Goal: Task Accomplishment & Management: Manage account settings

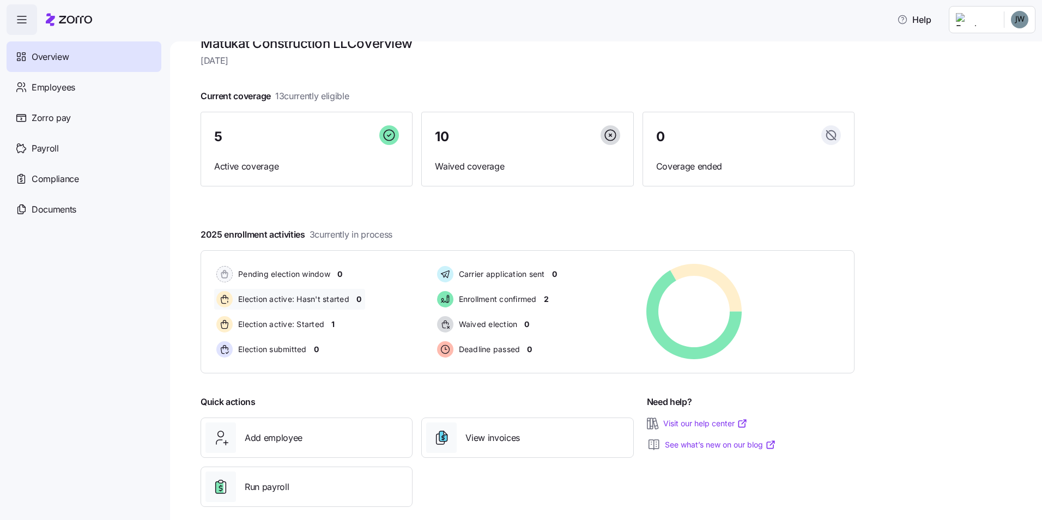
scroll to position [37, 0]
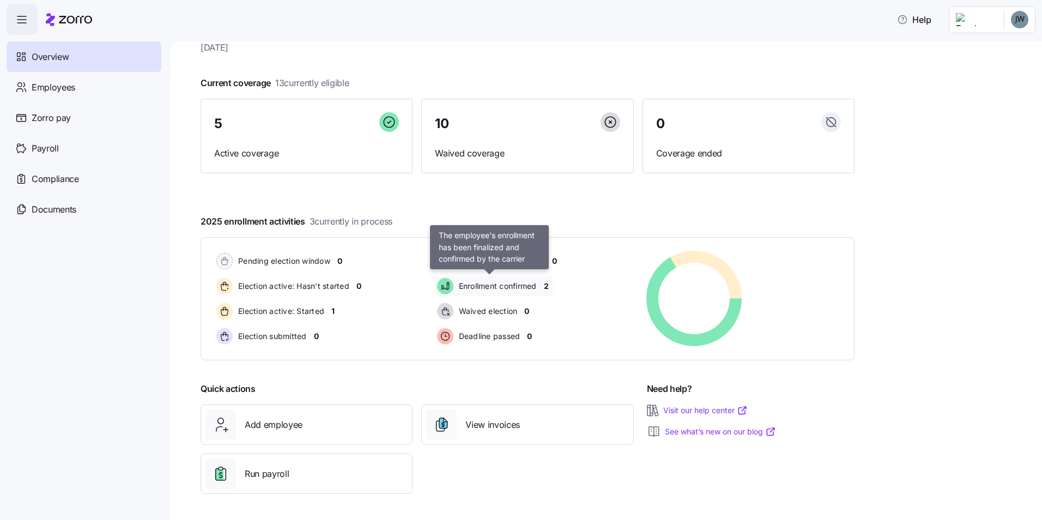
click at [492, 287] on span "Enrollment confirmed" at bounding box center [496, 286] width 81 height 11
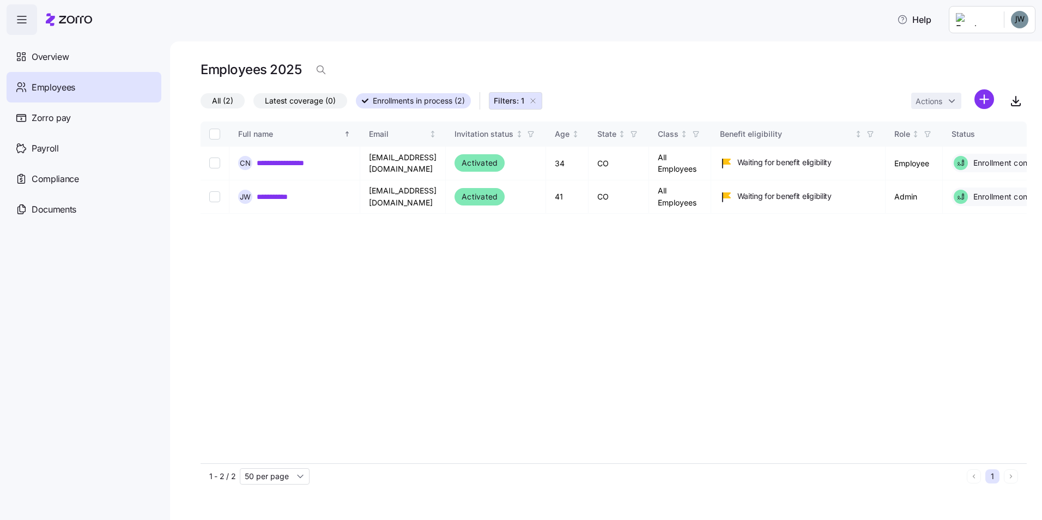
click at [54, 86] on span "Employees" at bounding box center [54, 88] width 44 height 14
drag, startPoint x: 531, startPoint y: 99, endPoint x: 525, endPoint y: 101, distance: 6.4
click at [532, 99] on icon "button" at bounding box center [533, 100] width 9 height 9
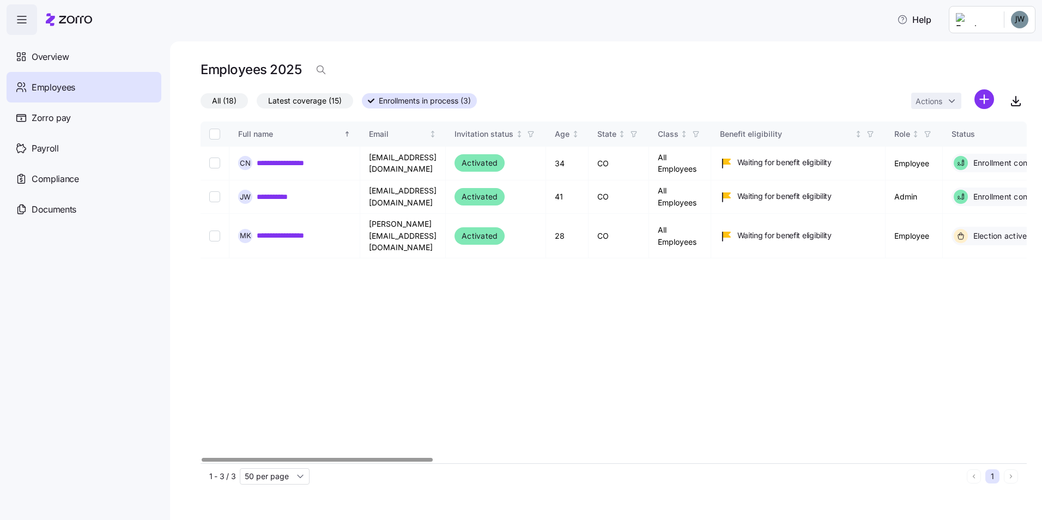
click at [225, 96] on span "All (18)" at bounding box center [224, 101] width 25 height 14
click at [201, 104] on input "All (18)" at bounding box center [201, 104] width 0 height 0
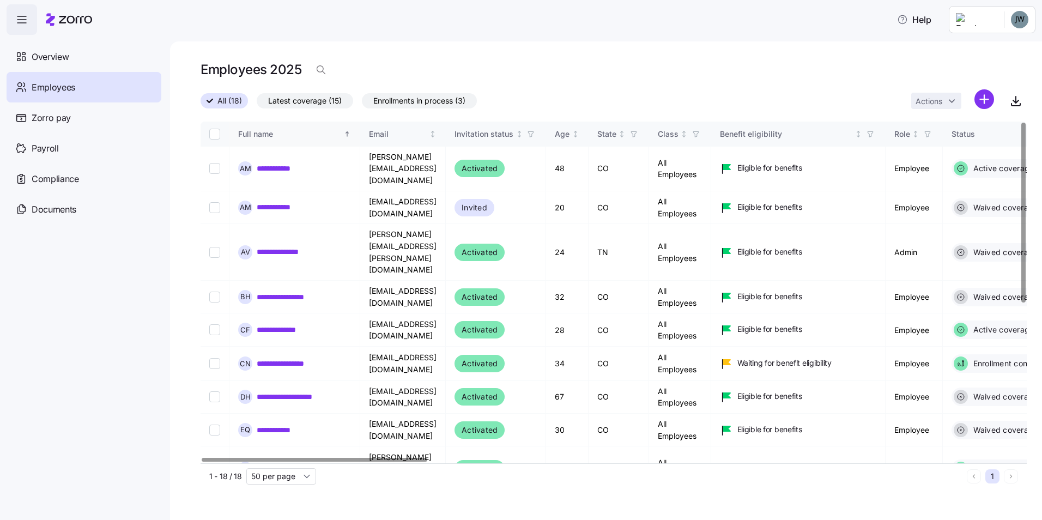
click at [274, 137] on div "Full name" at bounding box center [290, 134] width 104 height 12
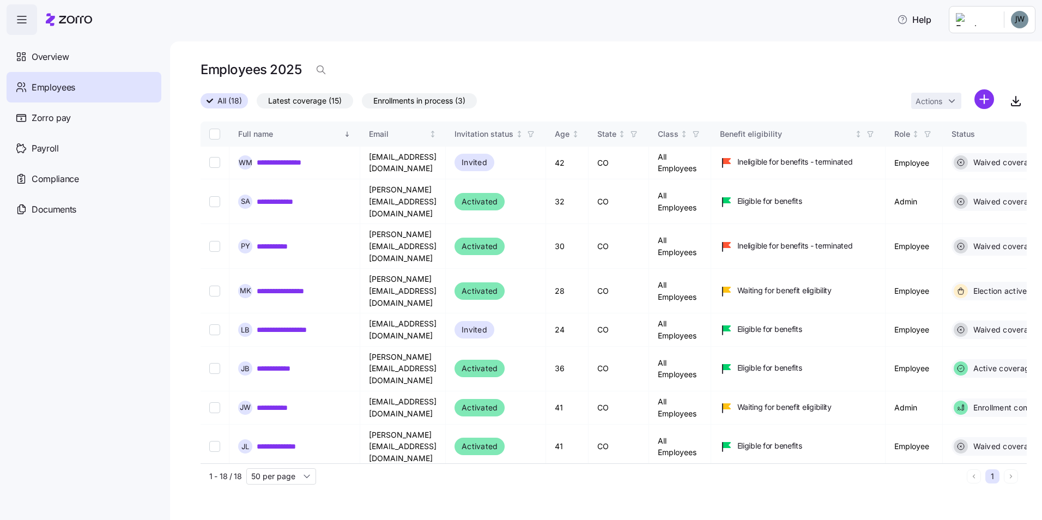
click at [984, 101] on html "**********" at bounding box center [521, 256] width 1042 height 513
click at [955, 150] on span "Add a new employee" at bounding box center [948, 146] width 73 height 11
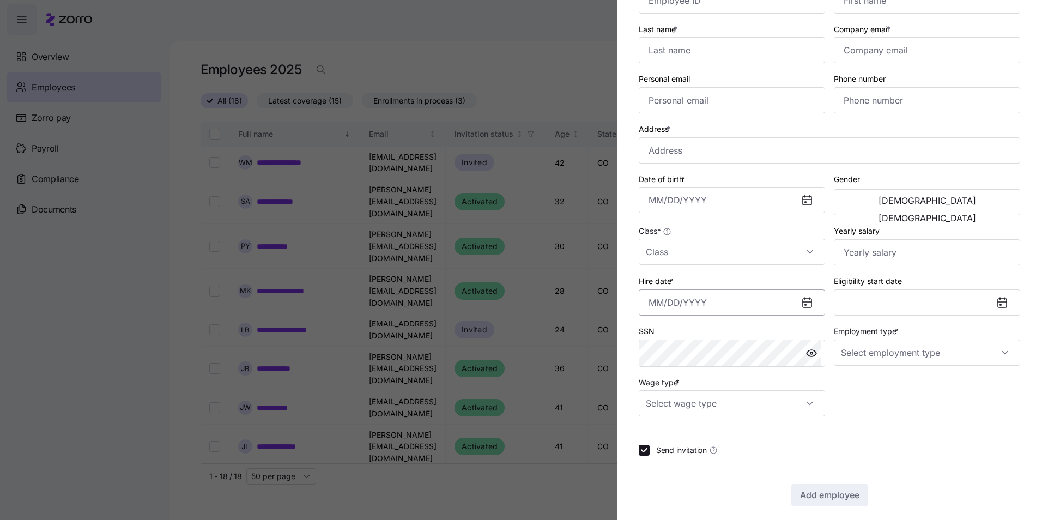
scroll to position [94, 0]
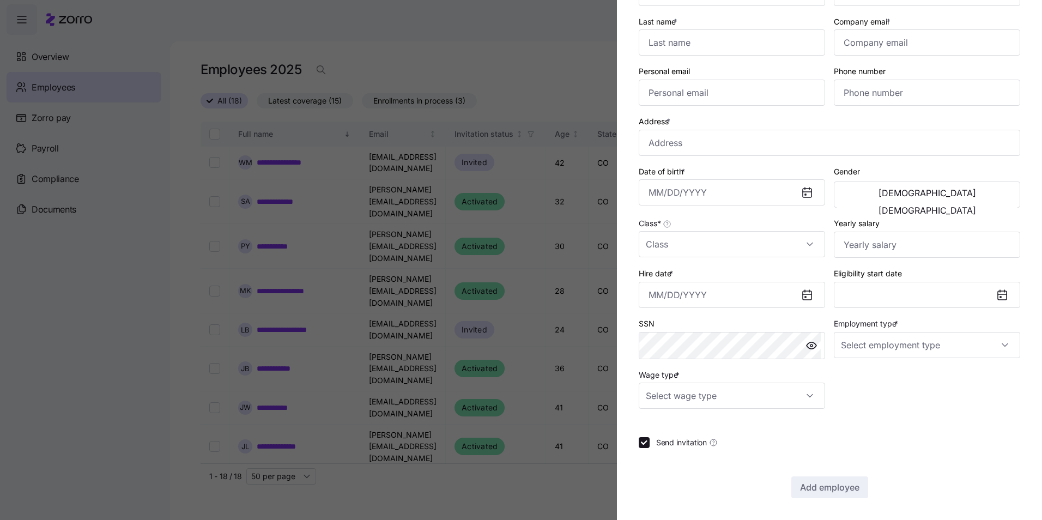
click at [879, 395] on div "Employee ID First name * Last name * Company email * Personal email Phone numbe…" at bounding box center [829, 186] width 390 height 453
click at [805, 395] on input "Wage type *" at bounding box center [732, 396] width 186 height 26
click at [805, 394] on div at bounding box center [732, 396] width 186 height 26
click at [912, 347] on input "Employment type *" at bounding box center [927, 345] width 186 height 26
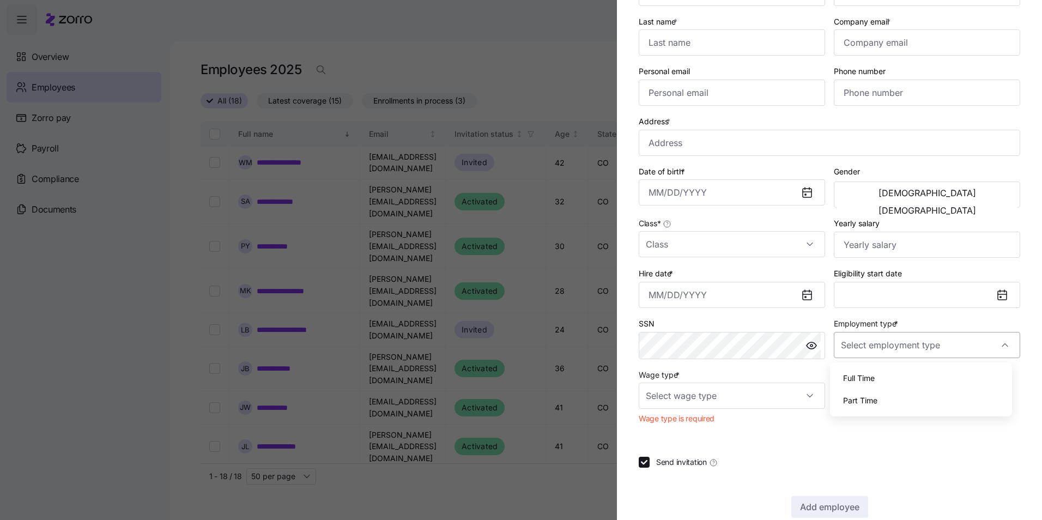
click at [911, 346] on input "Employment type *" at bounding box center [927, 345] width 186 height 26
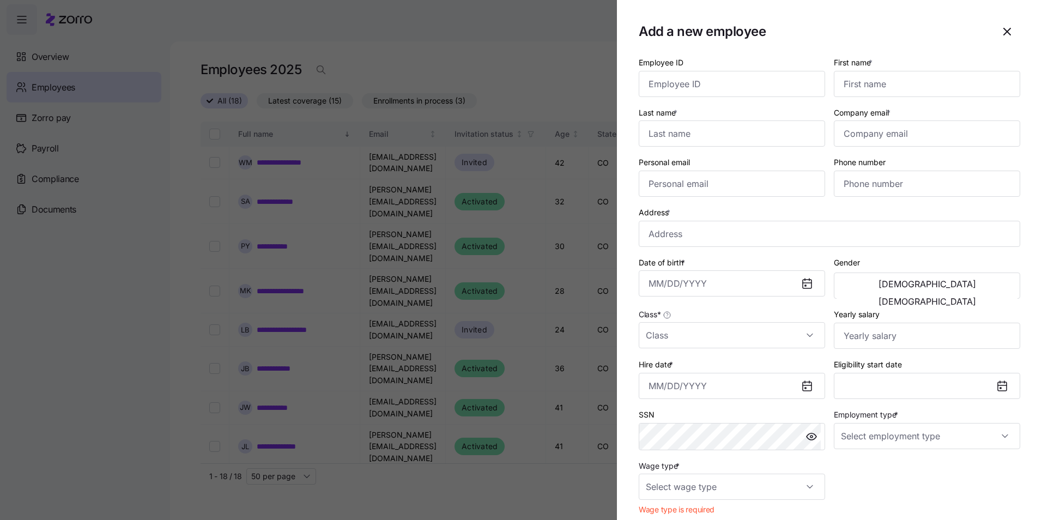
scroll to position [0, 0]
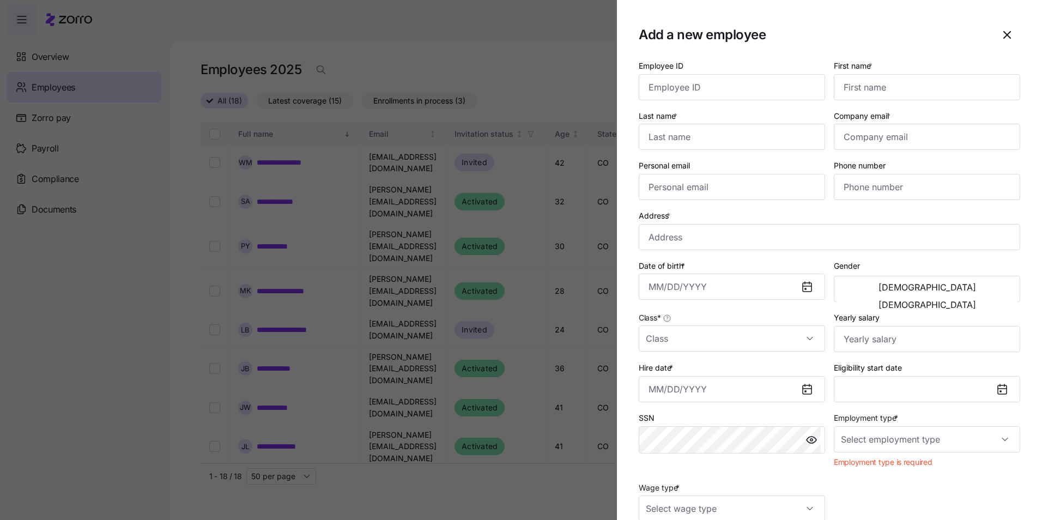
click at [1004, 36] on icon "button" at bounding box center [1007, 35] width 7 height 7
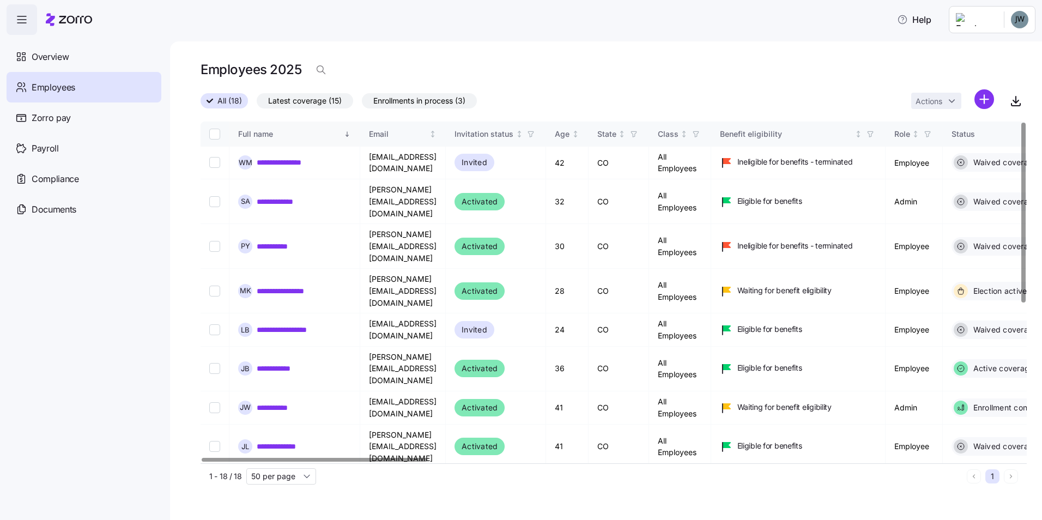
click at [267, 131] on div "Full name" at bounding box center [290, 134] width 104 height 12
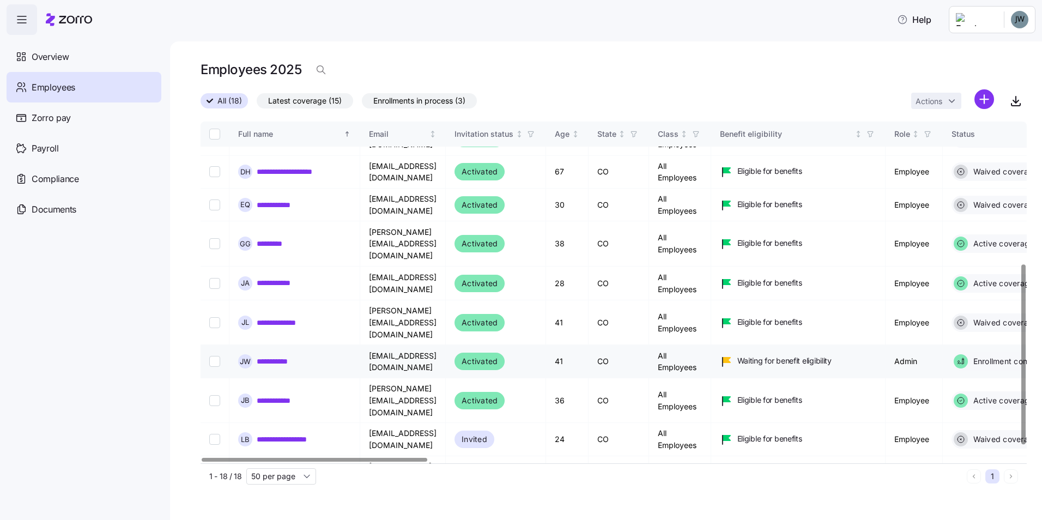
scroll to position [273, 0]
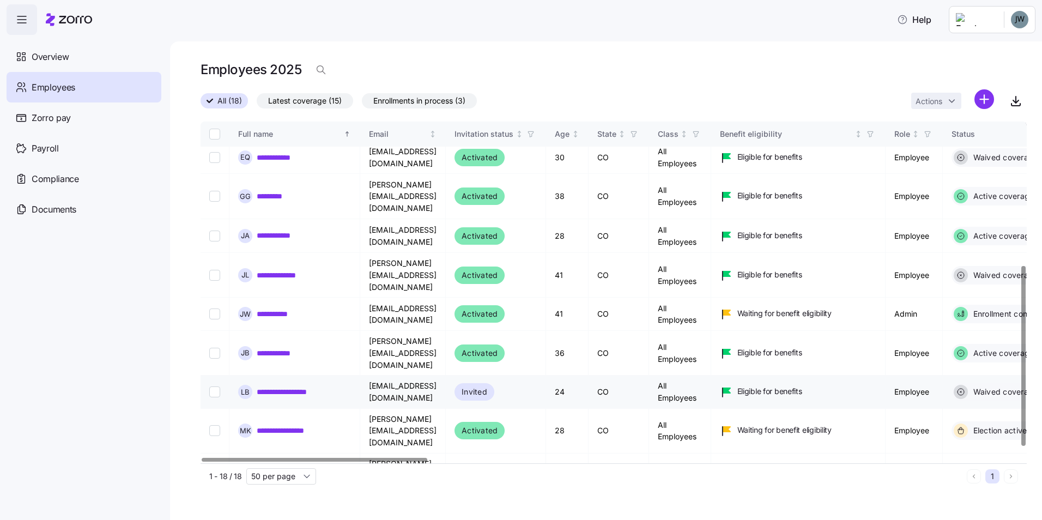
click at [283, 386] on link "**********" at bounding box center [292, 391] width 71 height 11
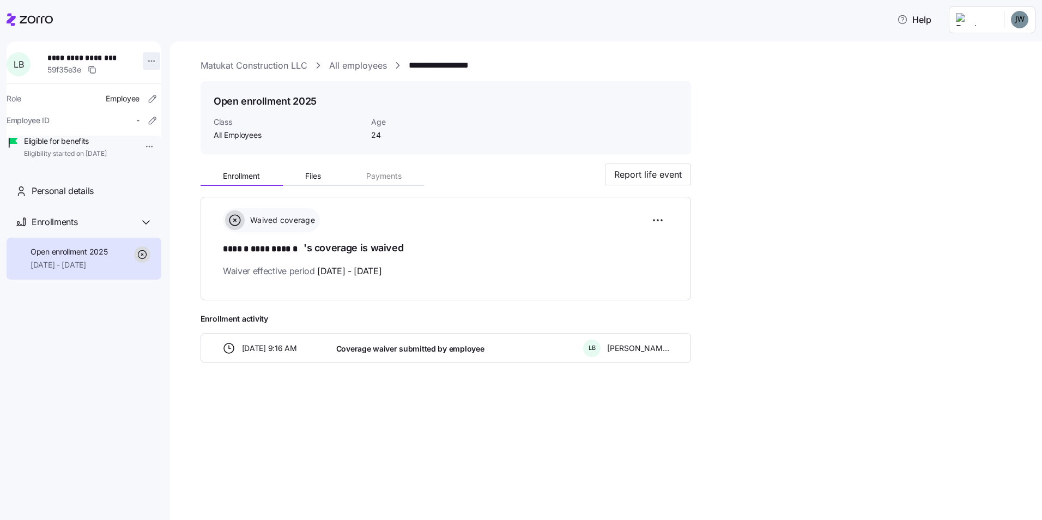
click at [141, 63] on html "**********" at bounding box center [521, 256] width 1042 height 513
click at [74, 340] on html "**********" at bounding box center [521, 256] width 1042 height 513
click at [78, 198] on span "Personal details" at bounding box center [63, 191] width 62 height 14
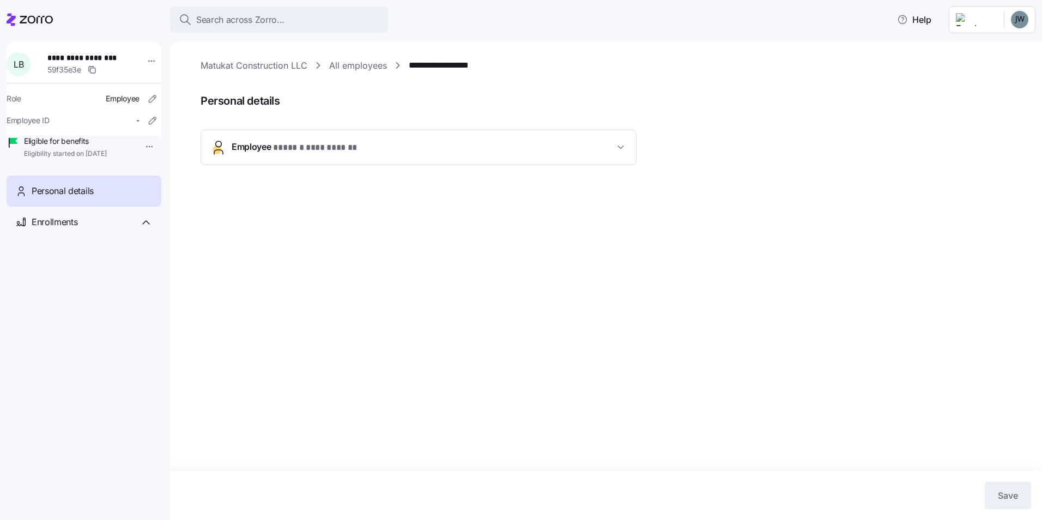
click at [620, 142] on icon "button" at bounding box center [620, 147] width 11 height 11
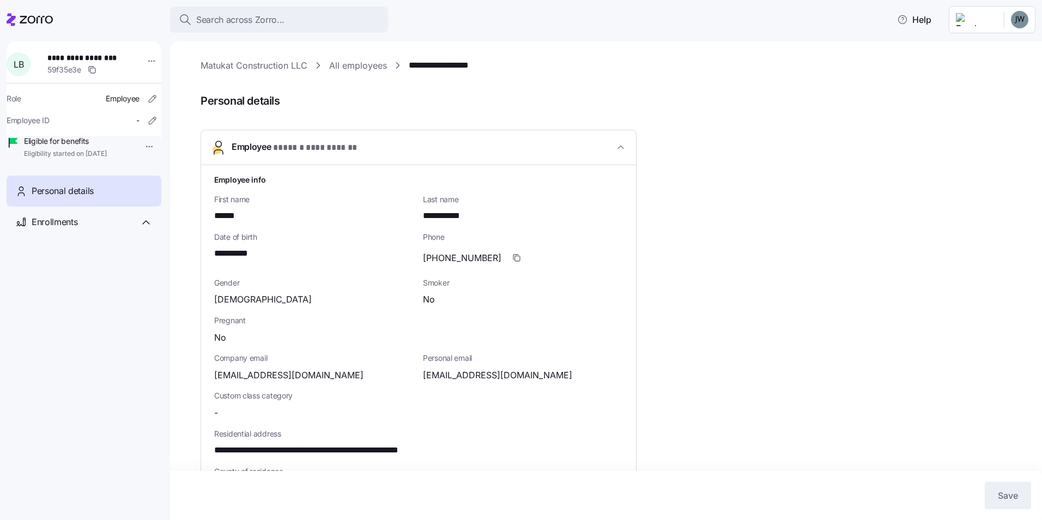
click at [369, 69] on link "All employees" at bounding box center [358, 66] width 58 height 14
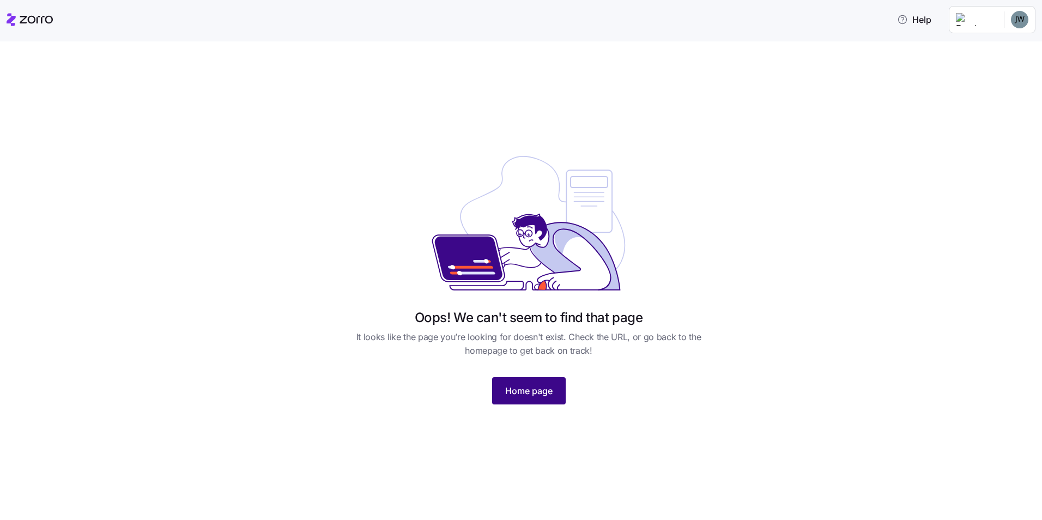
click at [537, 392] on span "Home page" at bounding box center [528, 390] width 47 height 13
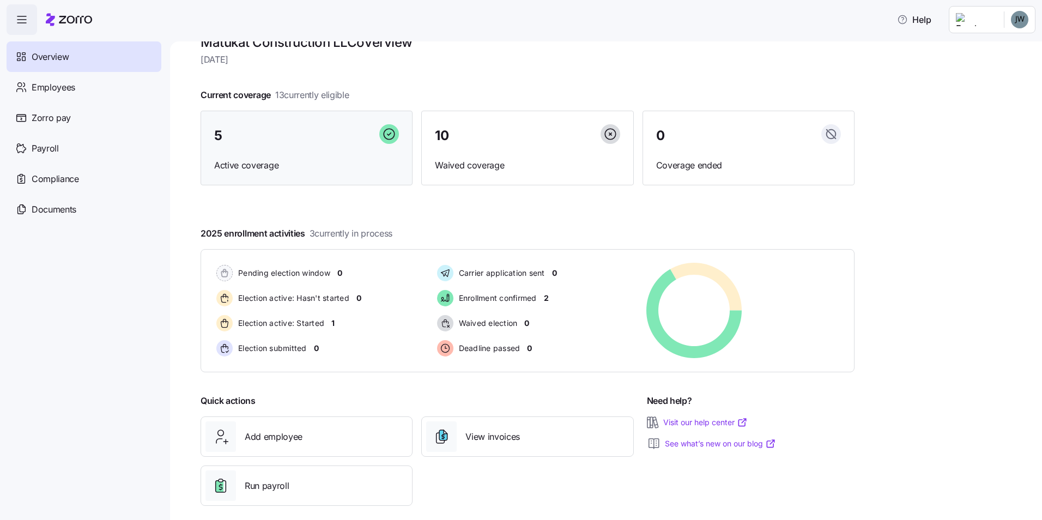
scroll to position [37, 0]
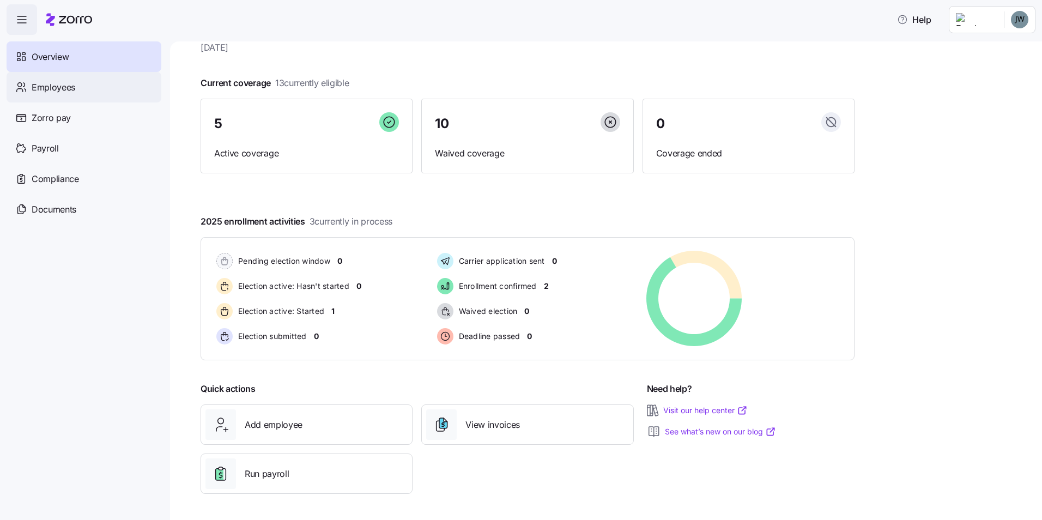
click at [48, 90] on span "Employees" at bounding box center [54, 88] width 44 height 14
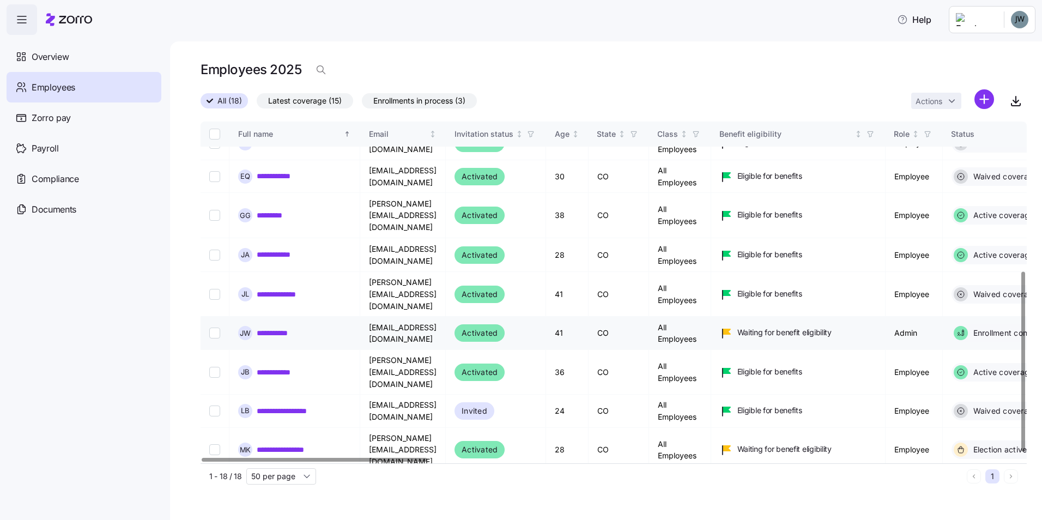
scroll to position [291, 0]
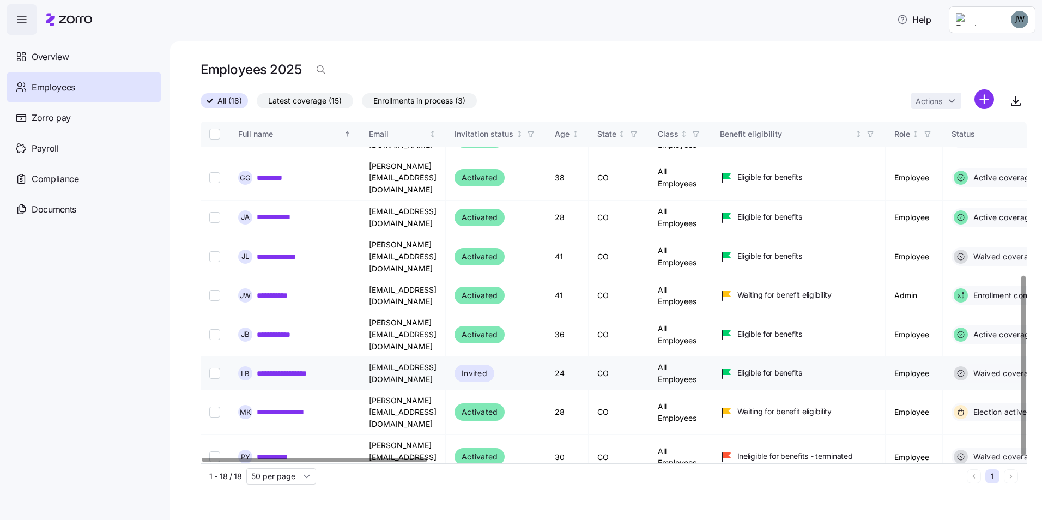
click at [215, 368] on input "Select record 14" at bounding box center [214, 373] width 11 height 11
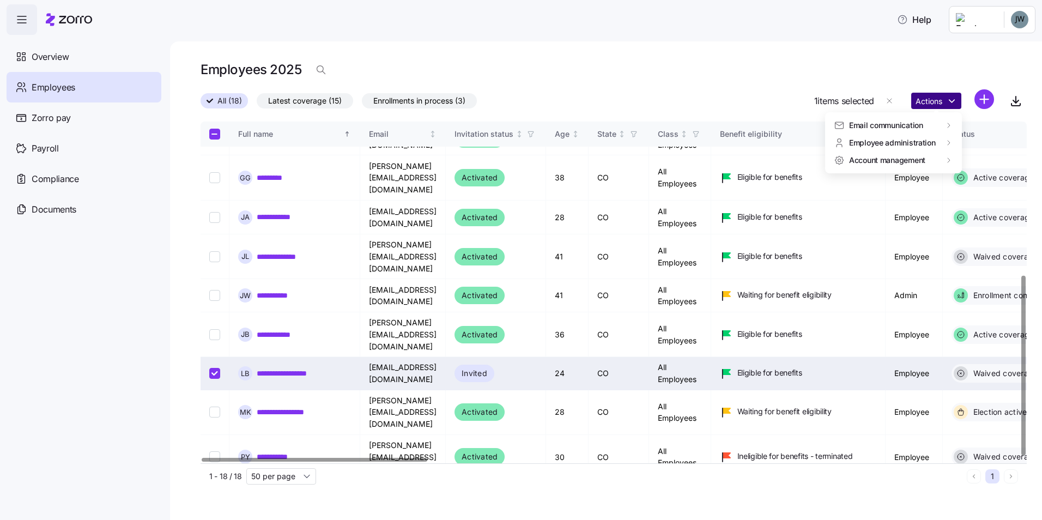
click at [949, 98] on html "**********" at bounding box center [521, 256] width 1042 height 513
click at [629, 58] on html "**********" at bounding box center [521, 256] width 1042 height 513
click at [215, 368] on input "Select record 14" at bounding box center [214, 373] width 11 height 11
checkbox input "false"
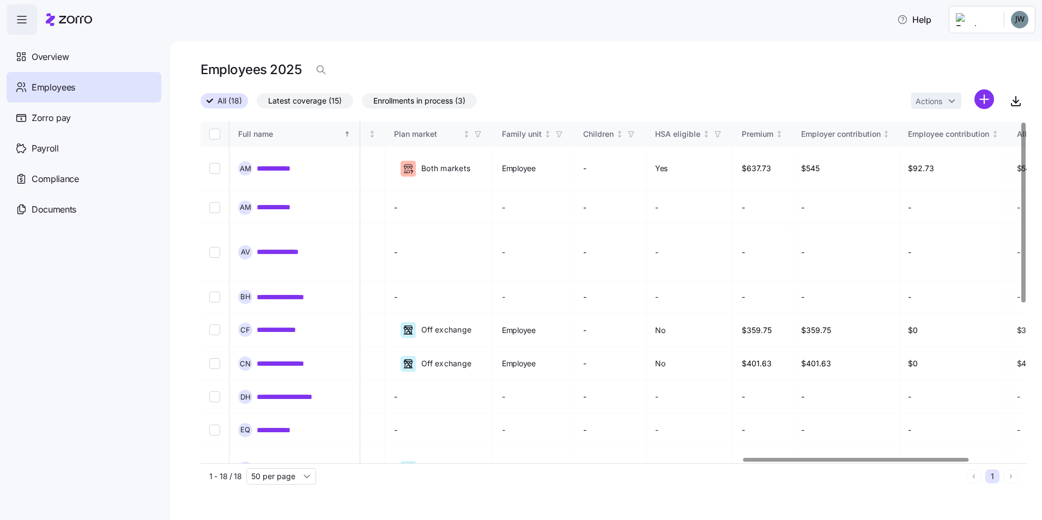
scroll to position [0, 1976]
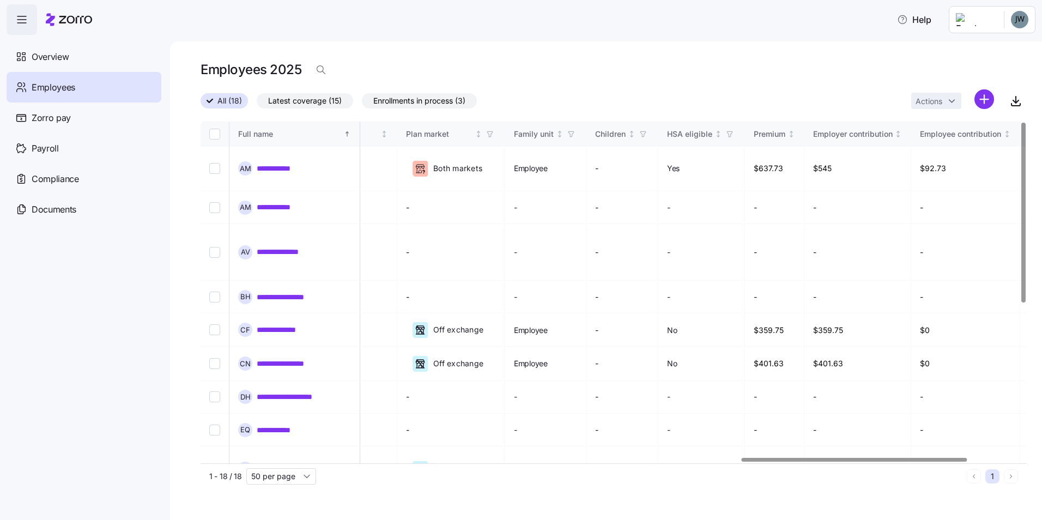
click at [934, 458] on div at bounding box center [855, 460] width 226 height 4
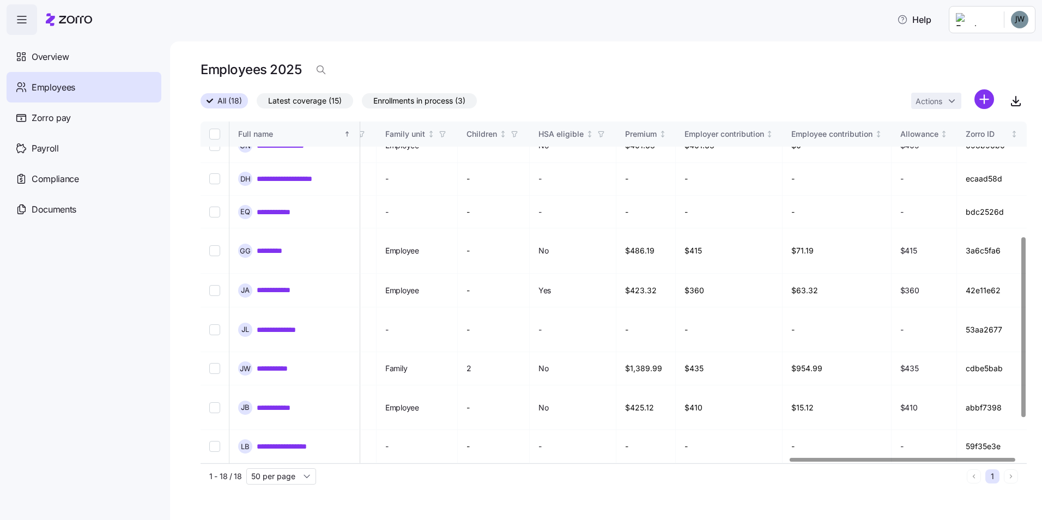
scroll to position [218, 2167]
click at [864, 462] on div at bounding box center [907, 460] width 226 height 4
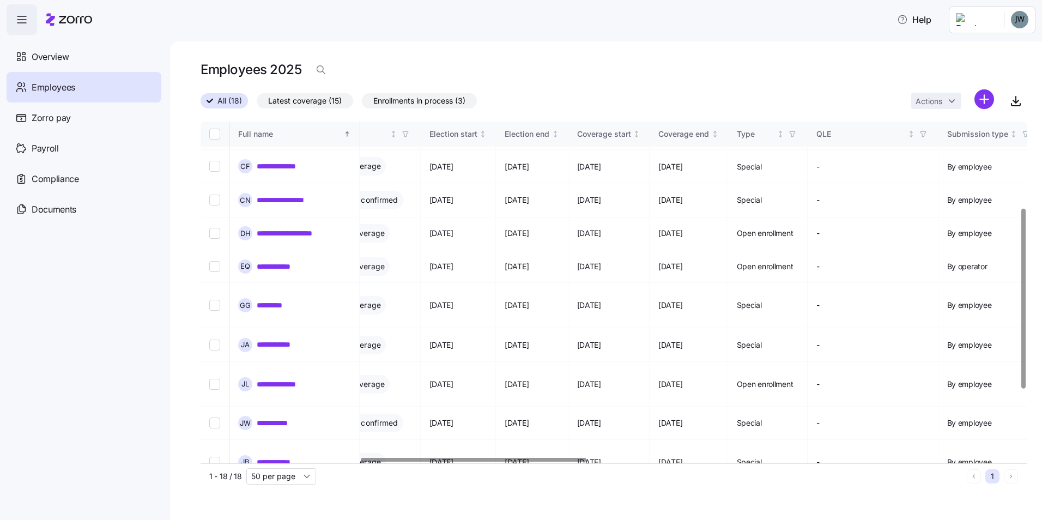
scroll to position [164, 534]
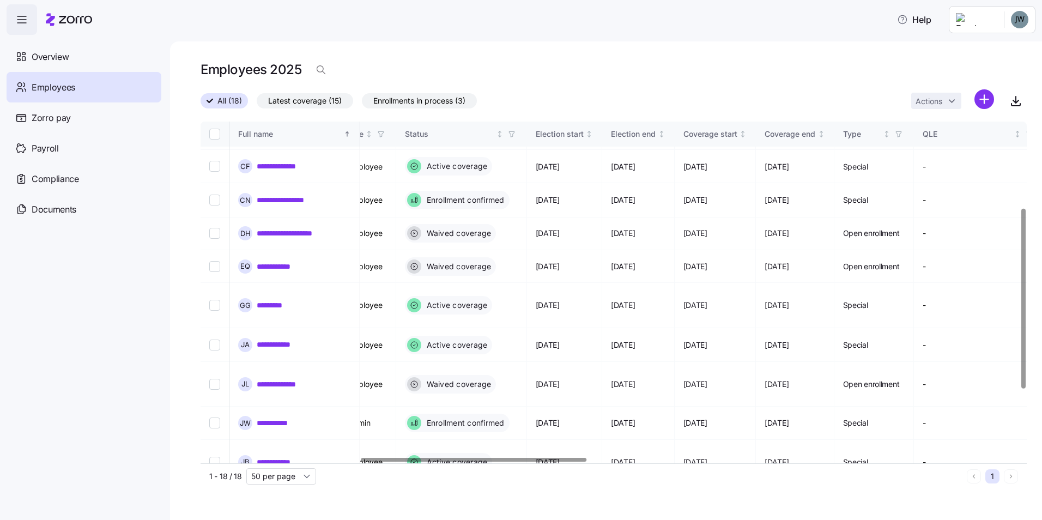
click at [391, 462] on div at bounding box center [474, 460] width 226 height 4
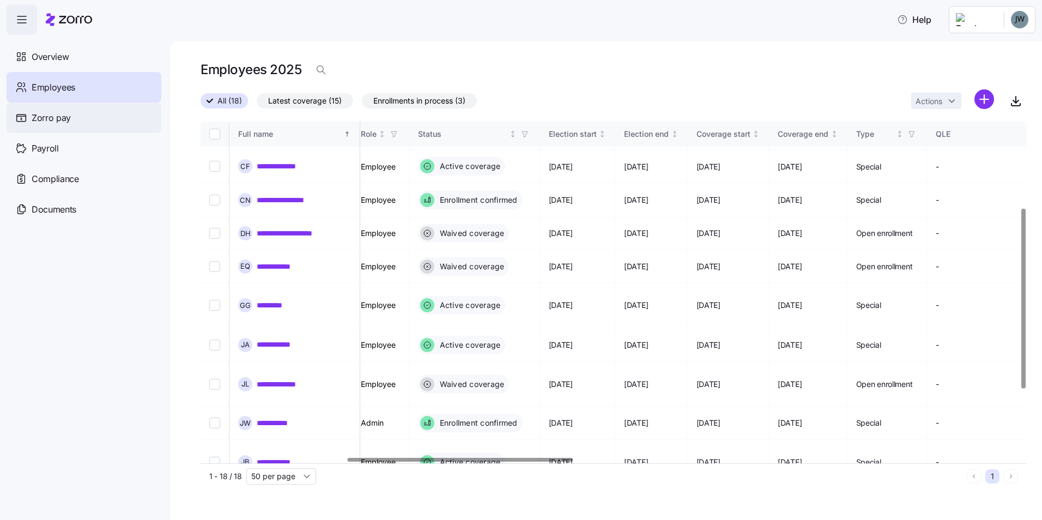
click at [53, 126] on div "Zorro pay" at bounding box center [84, 117] width 155 height 31
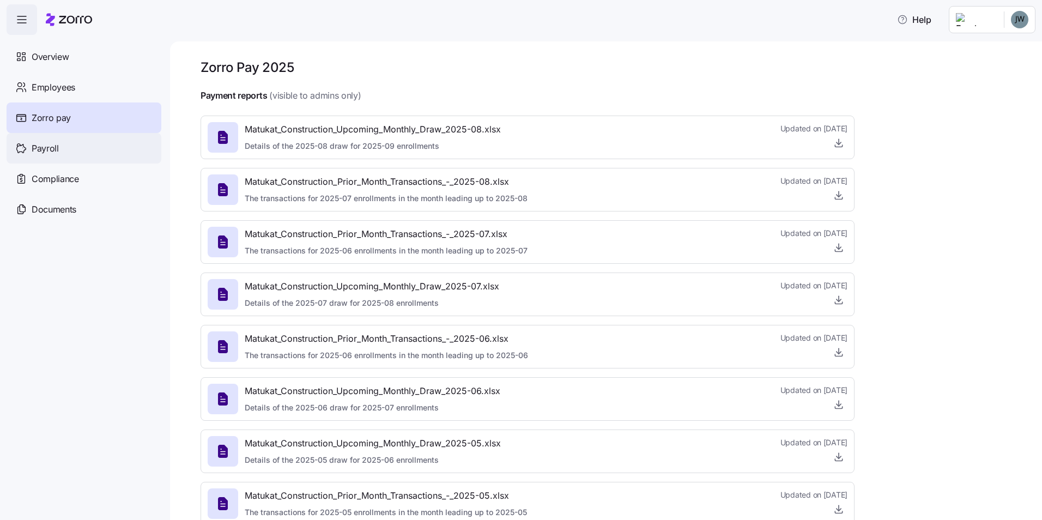
click at [61, 140] on div "Payroll" at bounding box center [84, 148] width 155 height 31
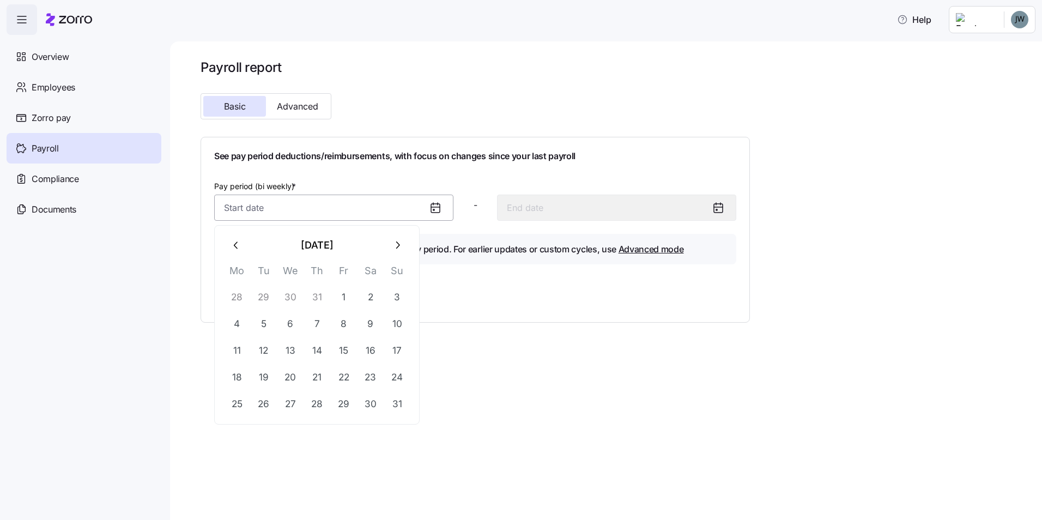
click at [392, 209] on input "Pay period (bi weekly) *" at bounding box center [333, 208] width 239 height 26
click at [392, 208] on input "Pay period (bi weekly) *" at bounding box center [333, 208] width 239 height 26
click at [277, 109] on span "Advanced" at bounding box center [297, 106] width 41 height 9
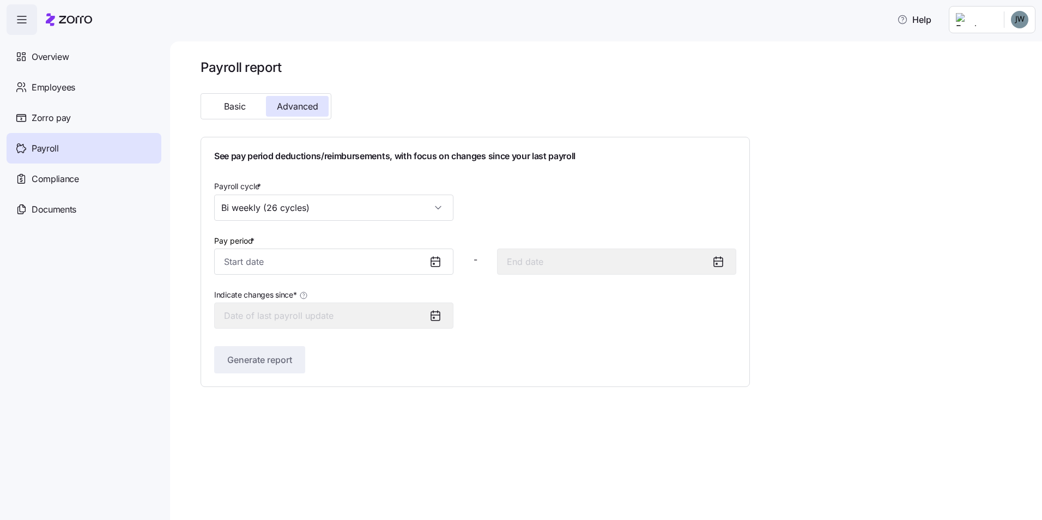
click at [434, 258] on icon at bounding box center [435, 262] width 9 height 9
click at [406, 260] on input "Pay period *" at bounding box center [333, 262] width 239 height 26
click at [177, 255] on div "Payroll report Basic Advanced See pay period deductions/reimbursements, with fo…" at bounding box center [606, 280] width 872 height 479
click at [429, 265] on icon at bounding box center [435, 261] width 13 height 13
click at [394, 252] on input "Pay period *" at bounding box center [333, 262] width 239 height 26
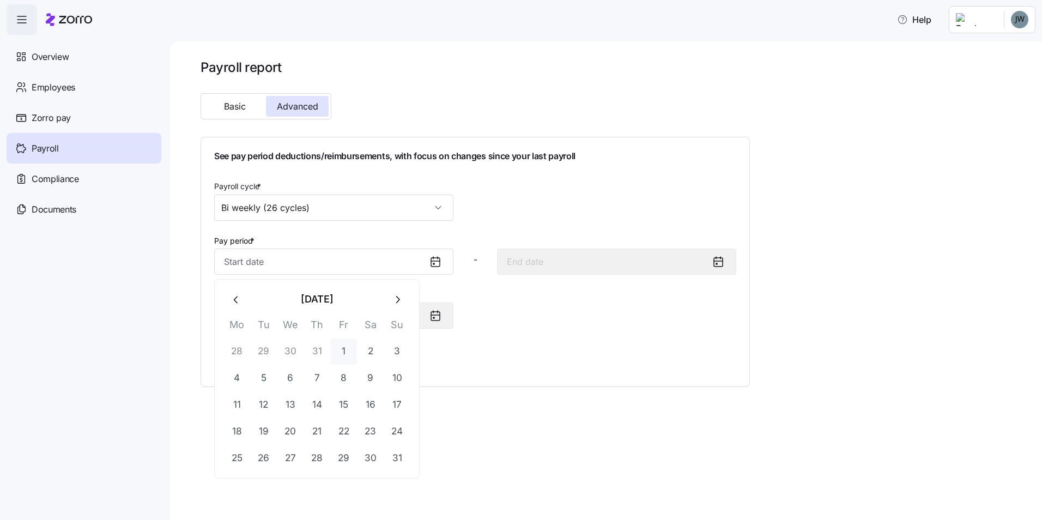
click at [344, 348] on button "1" at bounding box center [344, 351] width 26 height 26
type input "August 1, 2025"
type input "August 14, 2025"
type input "August 1, 2025"
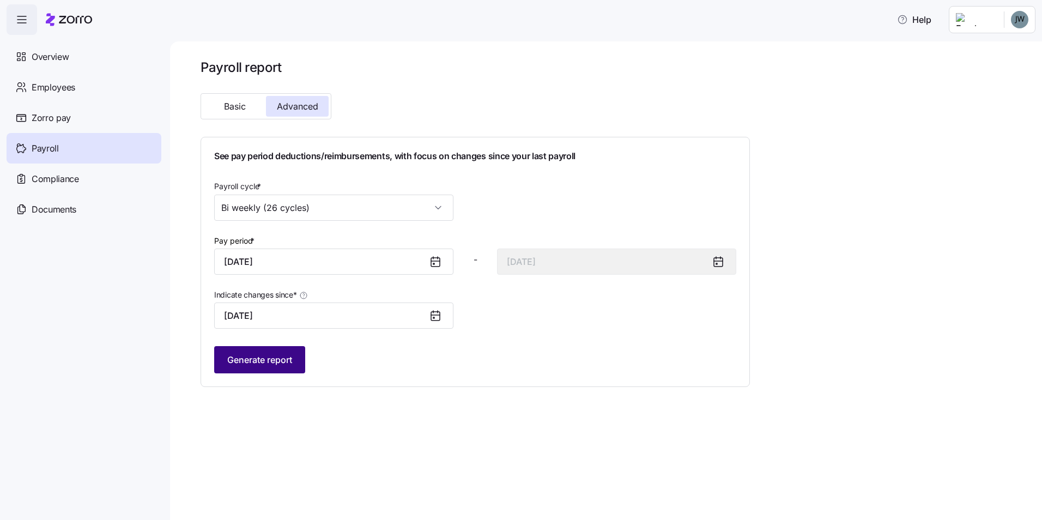
click at [289, 356] on span "Generate report" at bounding box center [259, 359] width 65 height 13
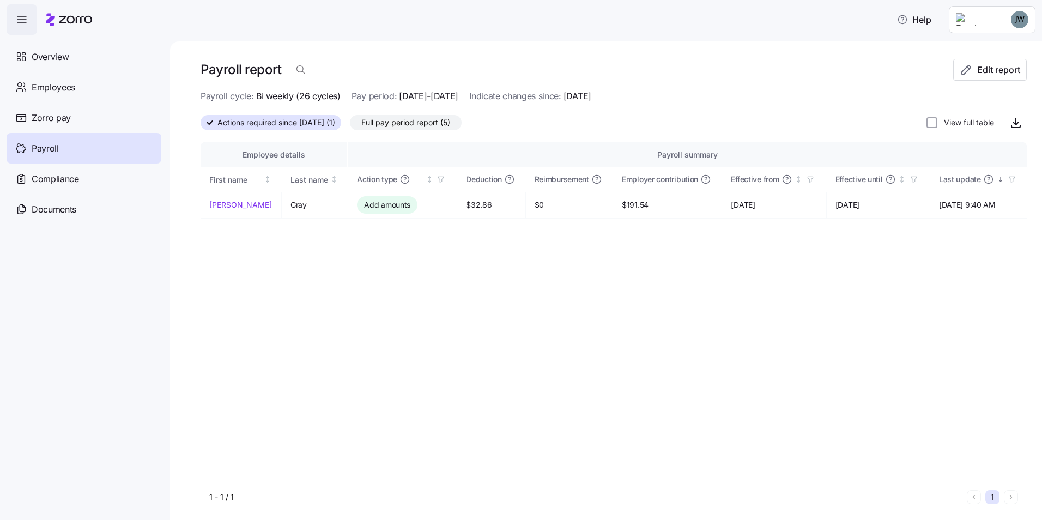
click at [380, 371] on div "Employee details Payroll summary First name Last name Action type Deduction Rei…" at bounding box center [614, 313] width 826 height 342
click at [416, 118] on span "Full pay period report (5)" at bounding box center [405, 123] width 89 height 14
click at [350, 125] on input "Full pay period report (5)" at bounding box center [350, 125] width 0 height 0
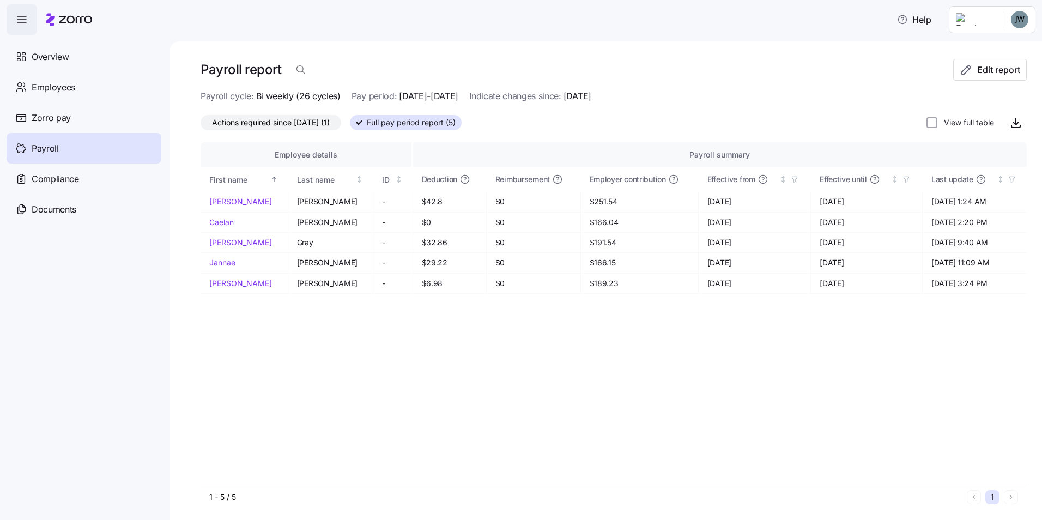
click at [482, 409] on div "Employee details Payroll summary First name Last name ID Deduction Reimbursemen…" at bounding box center [614, 313] width 826 height 342
click at [646, 391] on div "Employee details Payroll summary First name Last name ID Deduction Reimbursemen…" at bounding box center [614, 313] width 826 height 342
click at [92, 333] on nav "Overview Employees Zorro pay Payroll Compliance Documents" at bounding box center [85, 277] width 170 height 485
click at [78, 82] on div "Employees" at bounding box center [84, 87] width 155 height 31
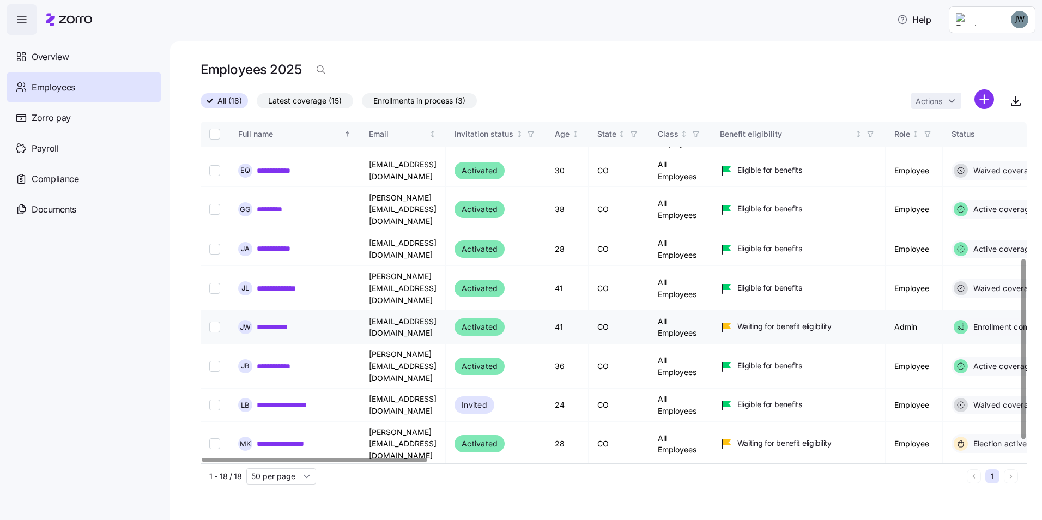
scroll to position [291, 0]
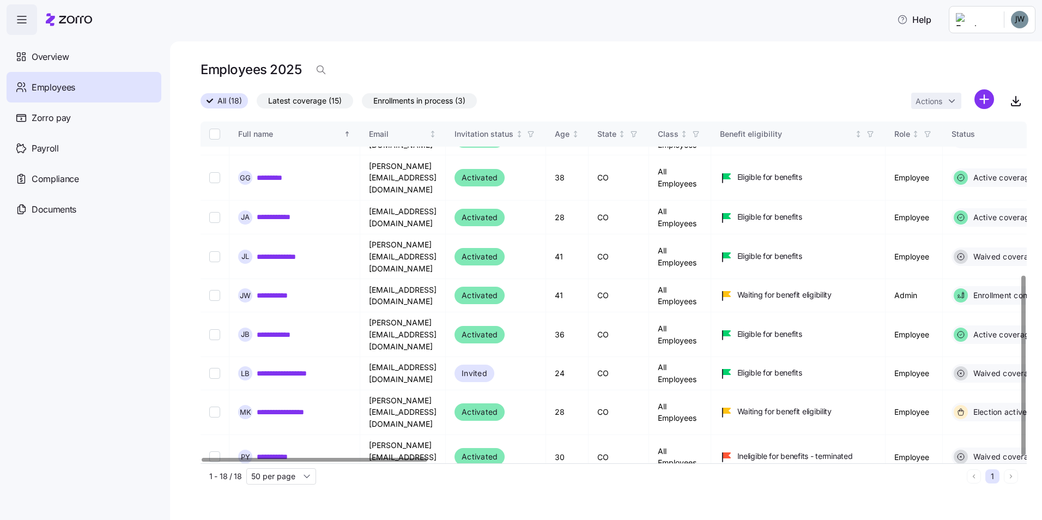
click at [93, 285] on nav "Overview Employees Zorro pay Payroll Compliance Documents" at bounding box center [85, 277] width 170 height 485
click at [77, 318] on nav "Overview Employees Zorro pay Payroll Compliance Documents" at bounding box center [85, 277] width 170 height 485
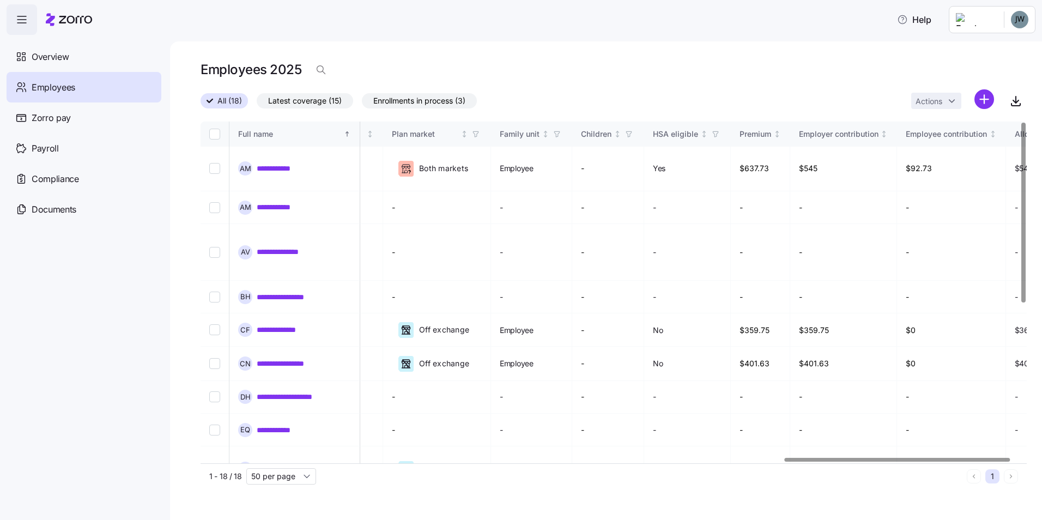
scroll to position [0, 2167]
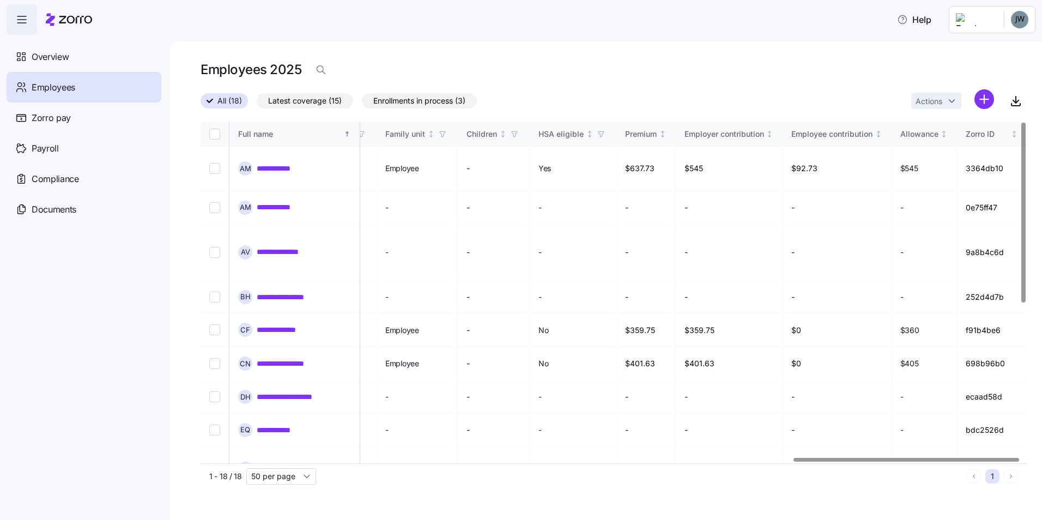
click at [1019, 458] on div at bounding box center [907, 460] width 226 height 4
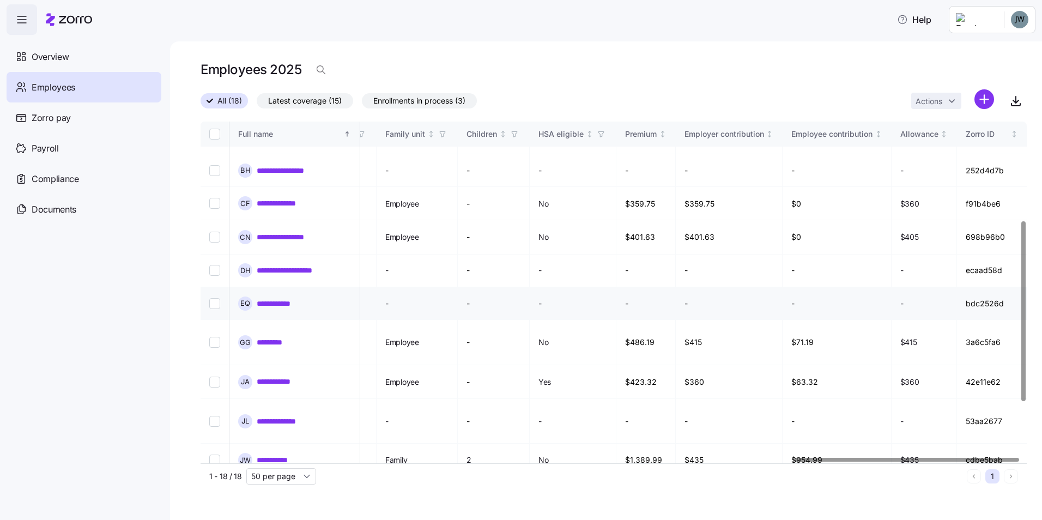
scroll to position [218, 2167]
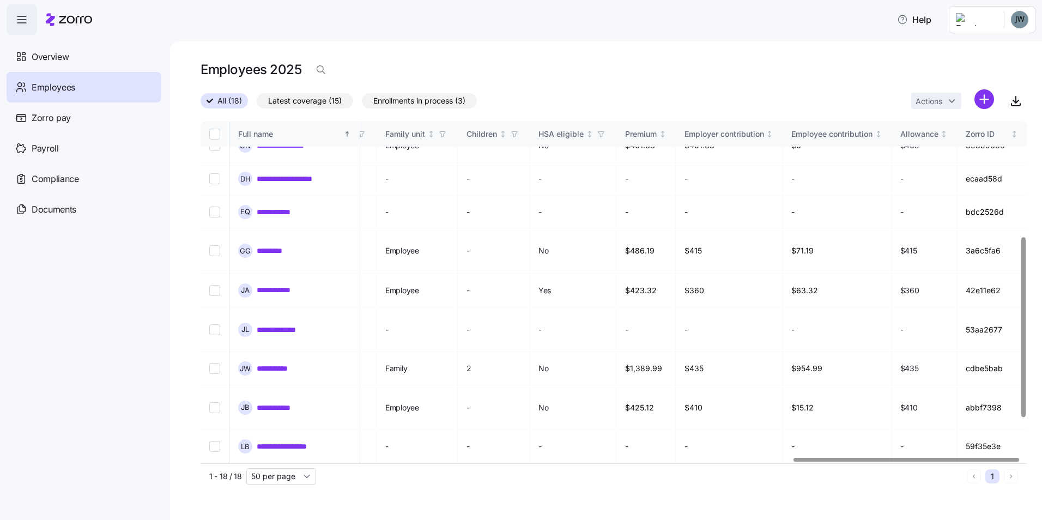
click at [120, 295] on nav "Overview Employees Zorro pay Payroll Compliance Documents" at bounding box center [85, 277] width 170 height 485
click at [84, 328] on nav "Overview Employees Zorro pay Payroll Compliance Documents" at bounding box center [85, 277] width 170 height 485
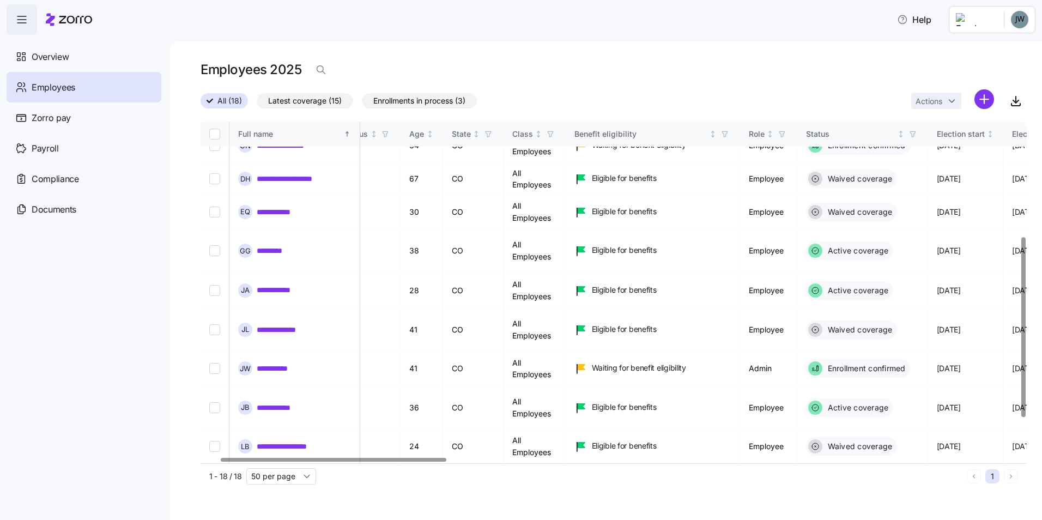
scroll to position [218, 0]
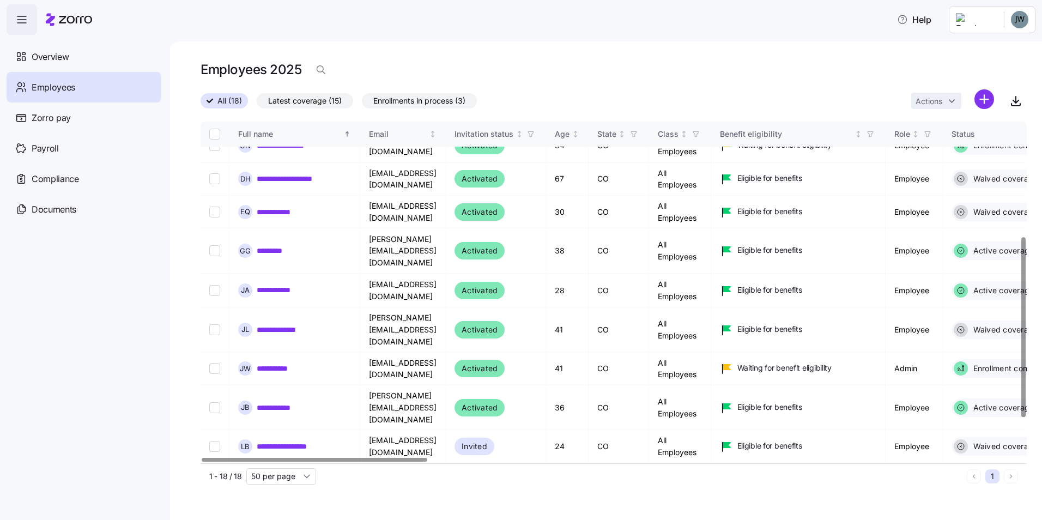
click at [246, 463] on div at bounding box center [611, 460] width 820 height 7
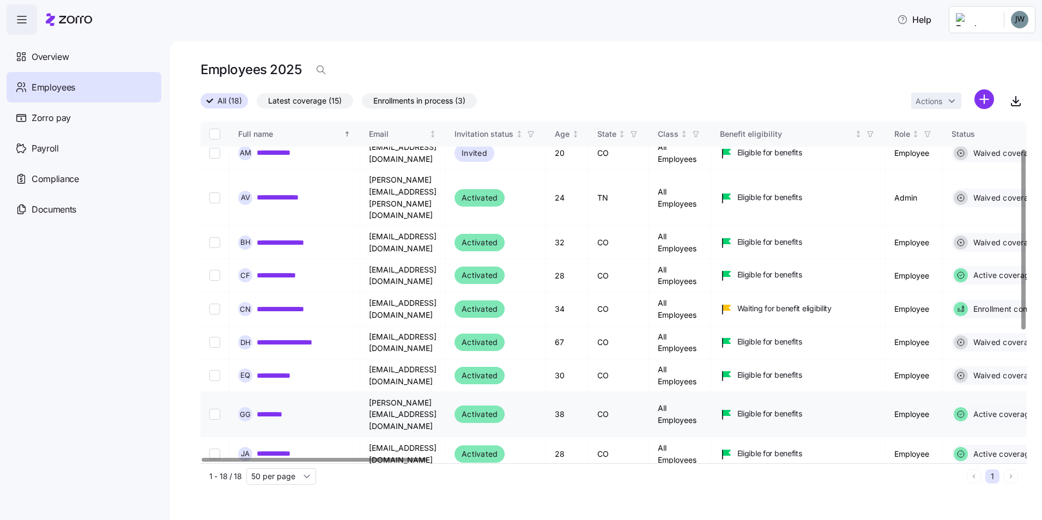
scroll to position [0, 0]
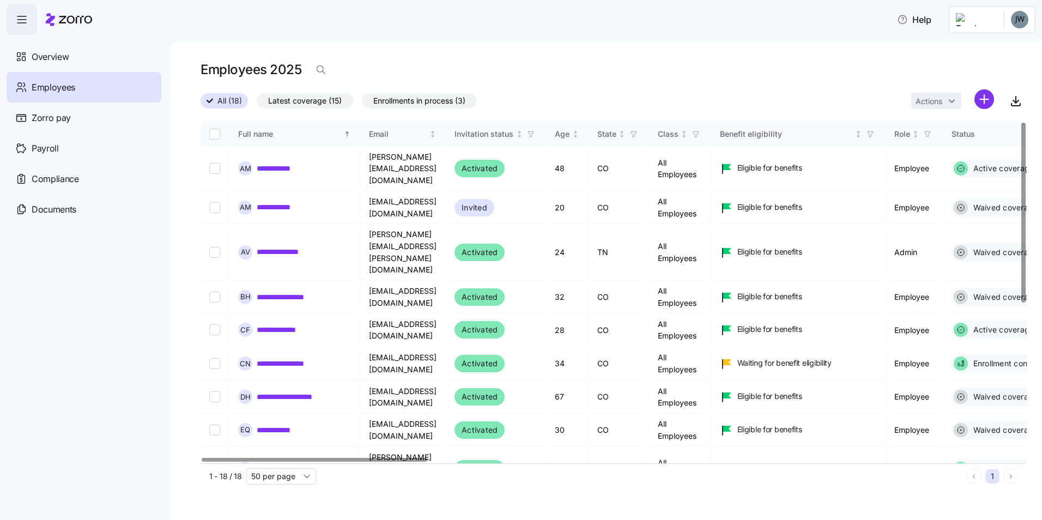
click at [426, 102] on span "Enrollments in process (3)" at bounding box center [419, 101] width 92 height 14
click at [362, 104] on input "Enrollments in process (3)" at bounding box center [362, 104] width 0 height 0
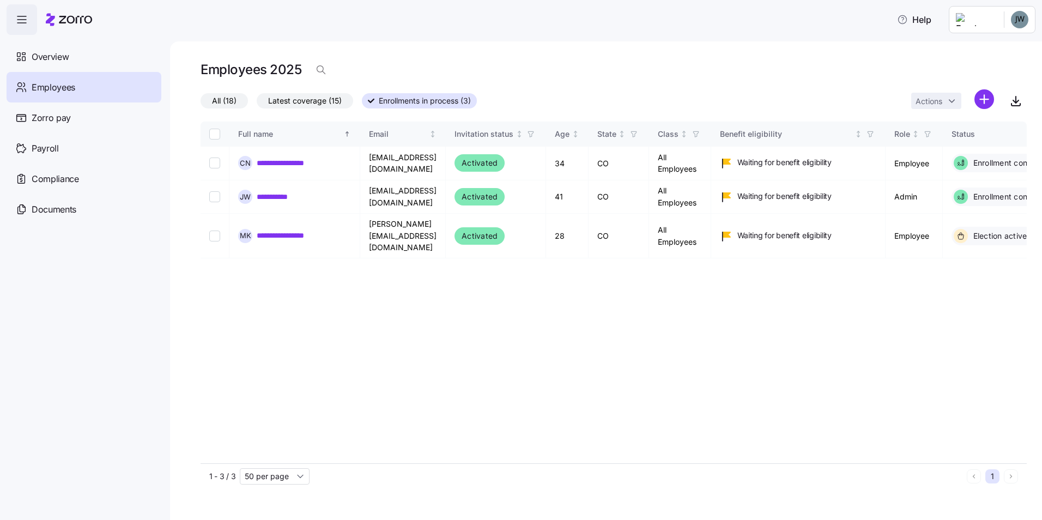
click at [221, 102] on span "All (18)" at bounding box center [224, 101] width 25 height 14
click at [201, 104] on input "All (18)" at bounding box center [201, 104] width 0 height 0
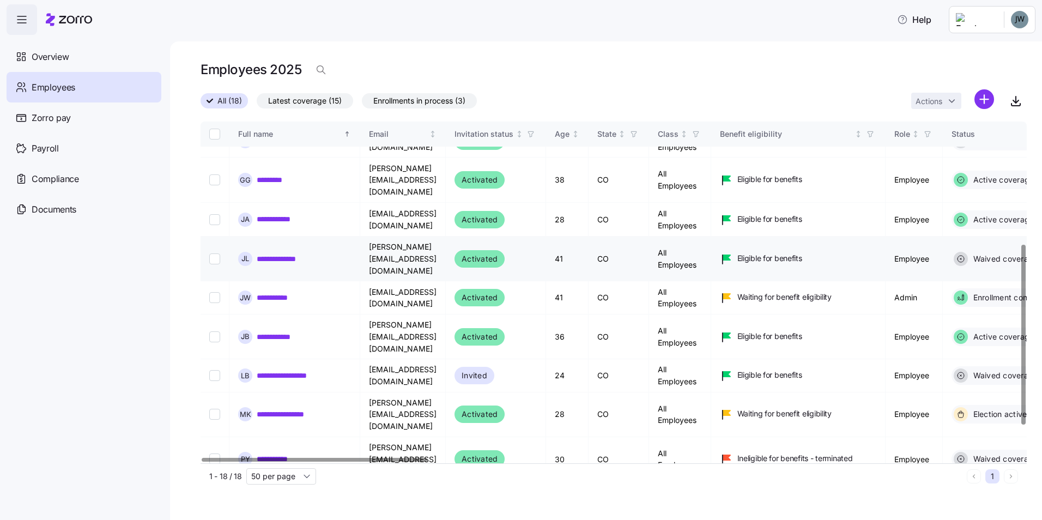
scroll to position [291, 0]
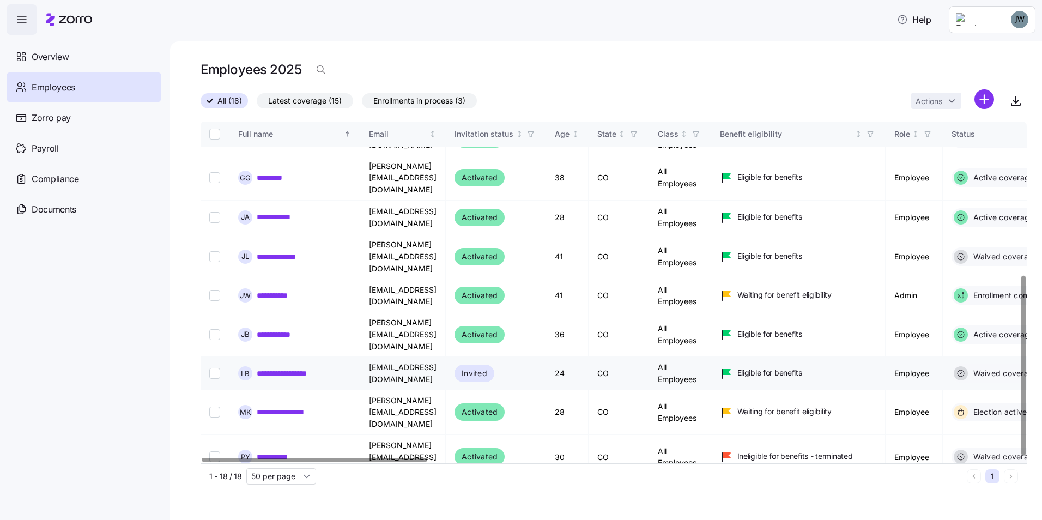
click at [215, 368] on input "Select record 14" at bounding box center [214, 373] width 11 height 11
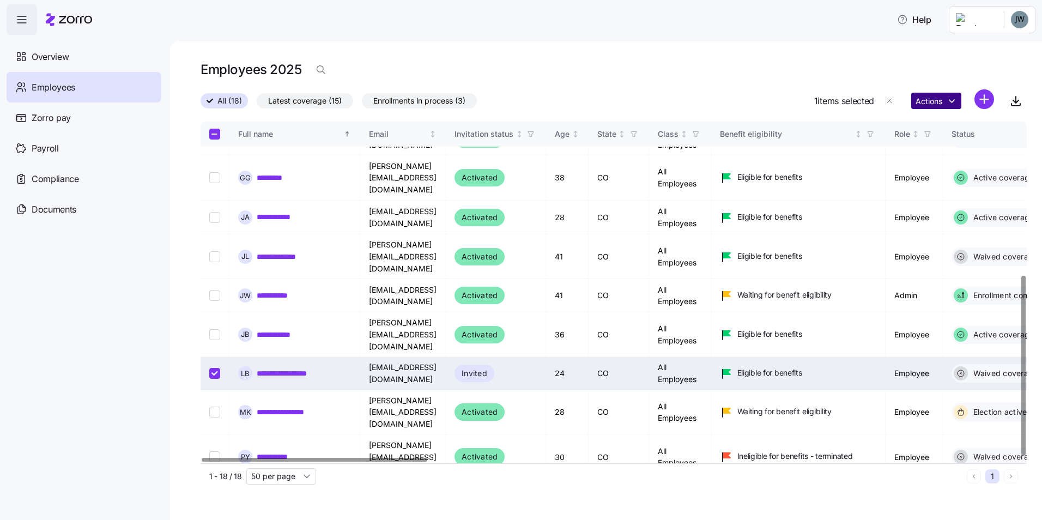
click at [932, 106] on html "**********" at bounding box center [521, 256] width 1042 height 513
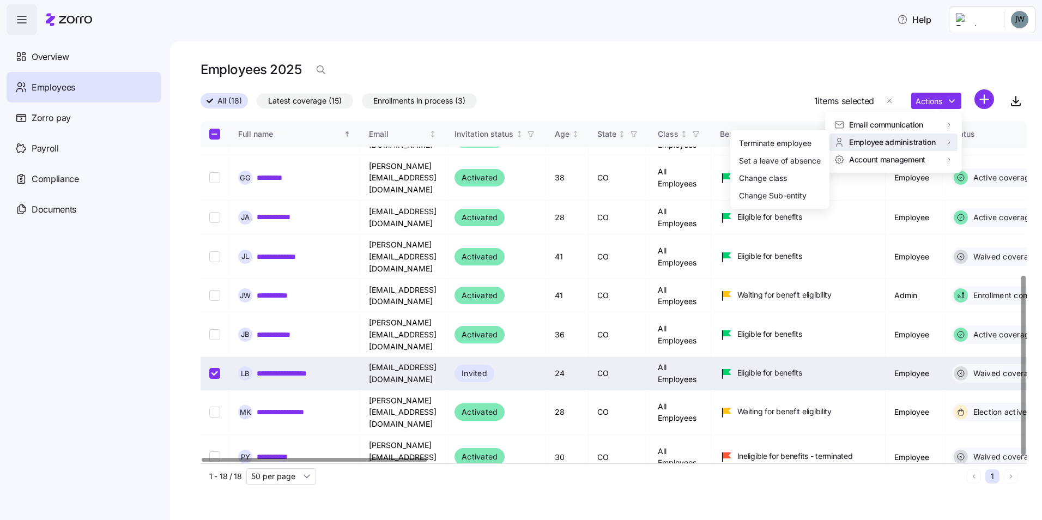
click at [214, 368] on input "Select record 14" at bounding box center [214, 373] width 11 height 11
checkbox input "false"
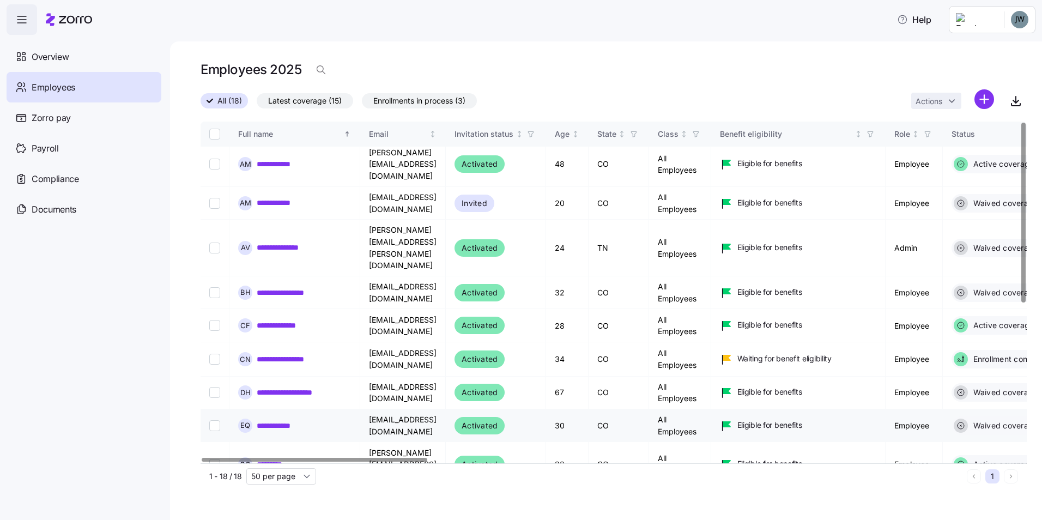
scroll to position [0, 0]
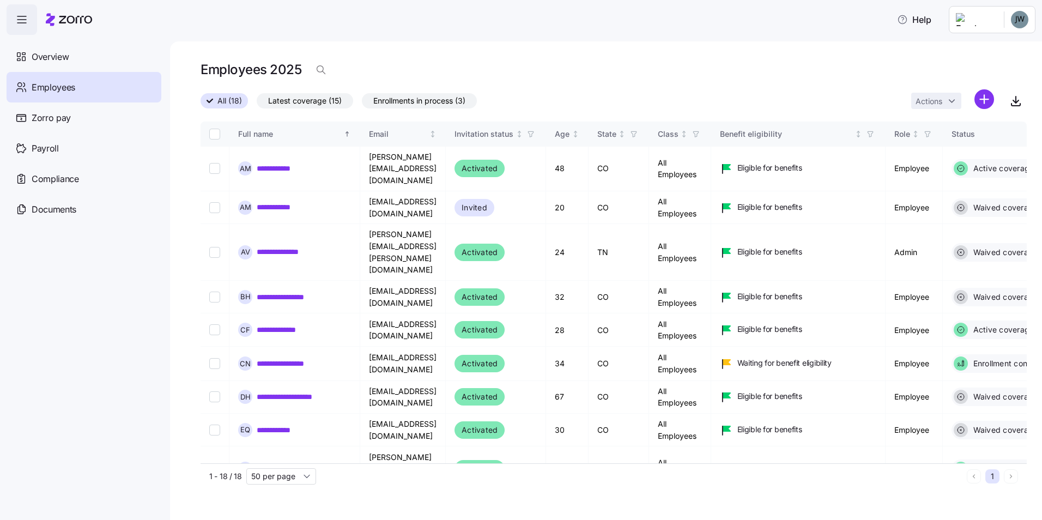
drag, startPoint x: 818, startPoint y: 56, endPoint x: 830, endPoint y: 86, distance: 32.3
click at [819, 55] on div "**********" at bounding box center [606, 280] width 872 height 479
click at [282, 140] on th "Full name" at bounding box center [294, 134] width 131 height 25
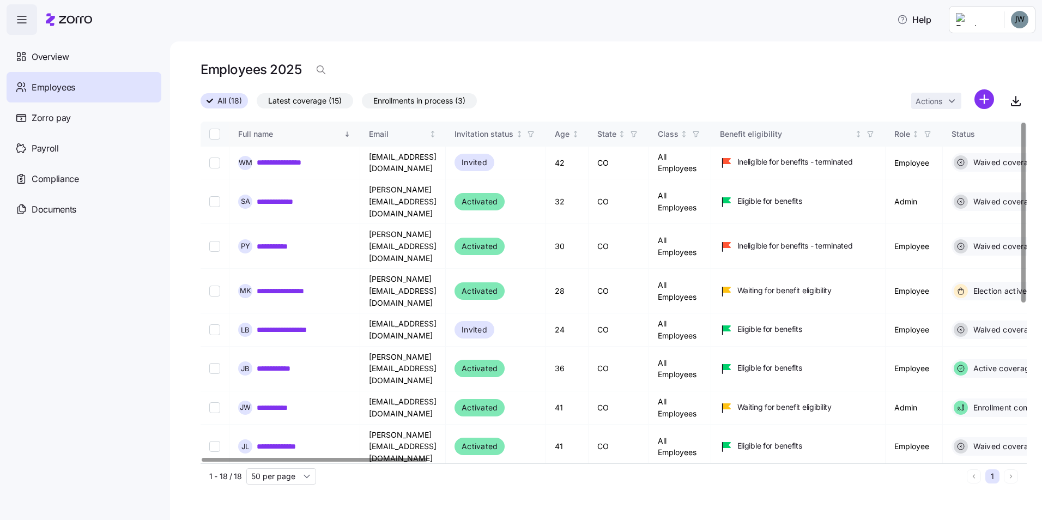
click at [282, 138] on div "Full name" at bounding box center [290, 134] width 104 height 12
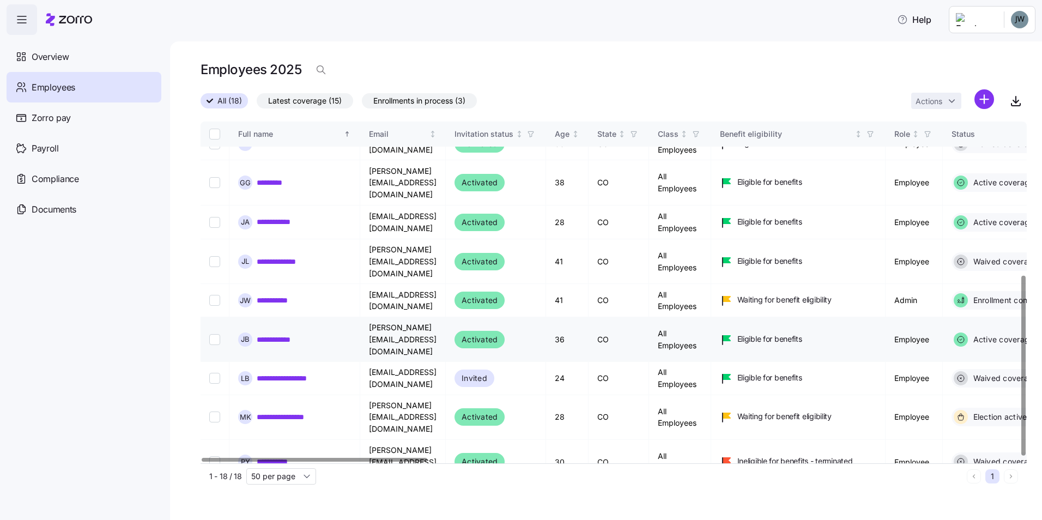
scroll to position [291, 0]
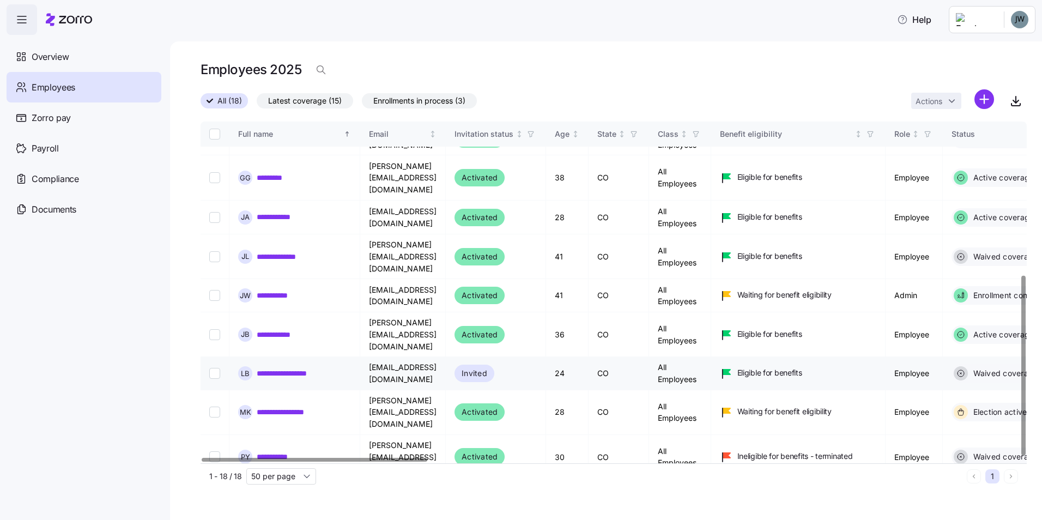
click at [217, 368] on input "Select record 14" at bounding box center [214, 373] width 11 height 11
checkbox input "true"
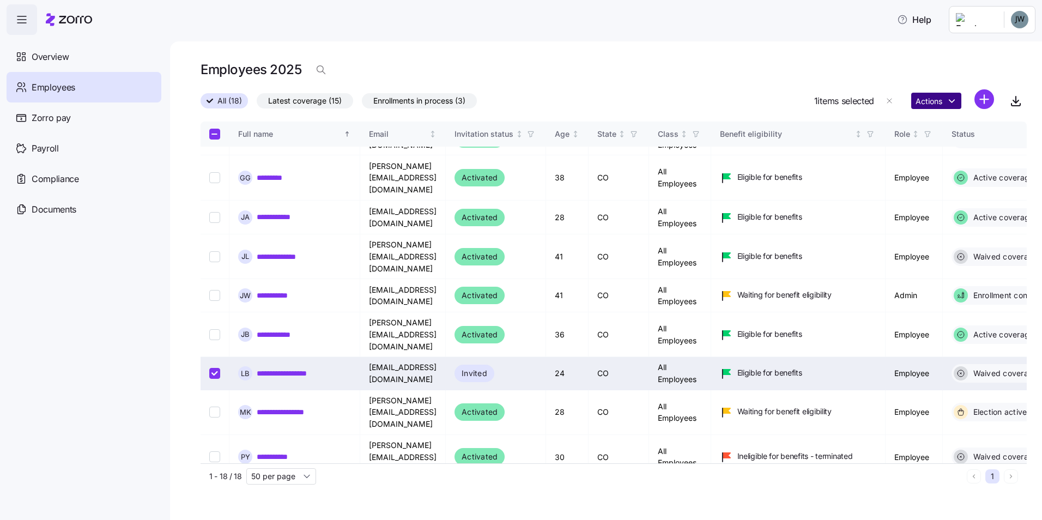
click at [949, 99] on html "**********" at bounding box center [521, 256] width 1042 height 513
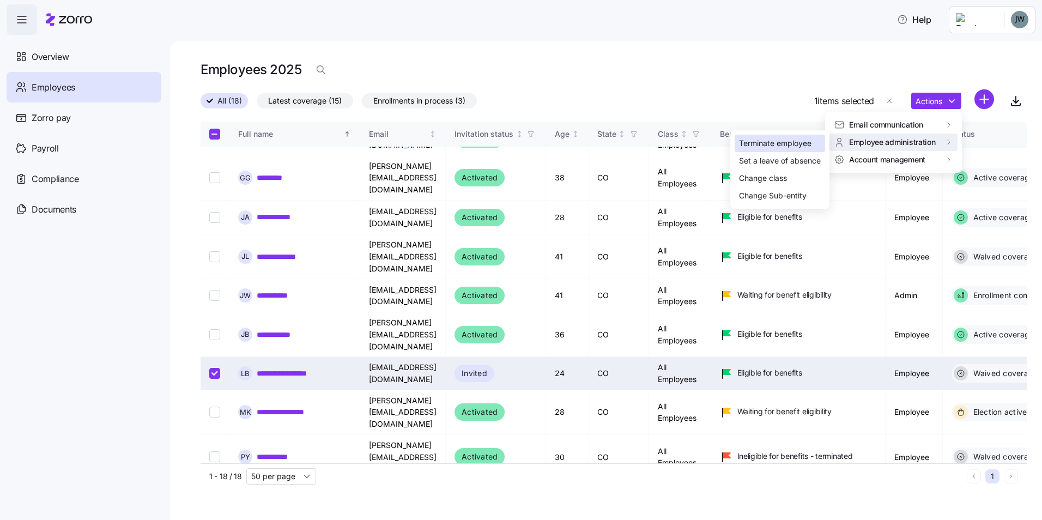
click at [801, 147] on div "Terminate employee" at bounding box center [775, 143] width 72 height 12
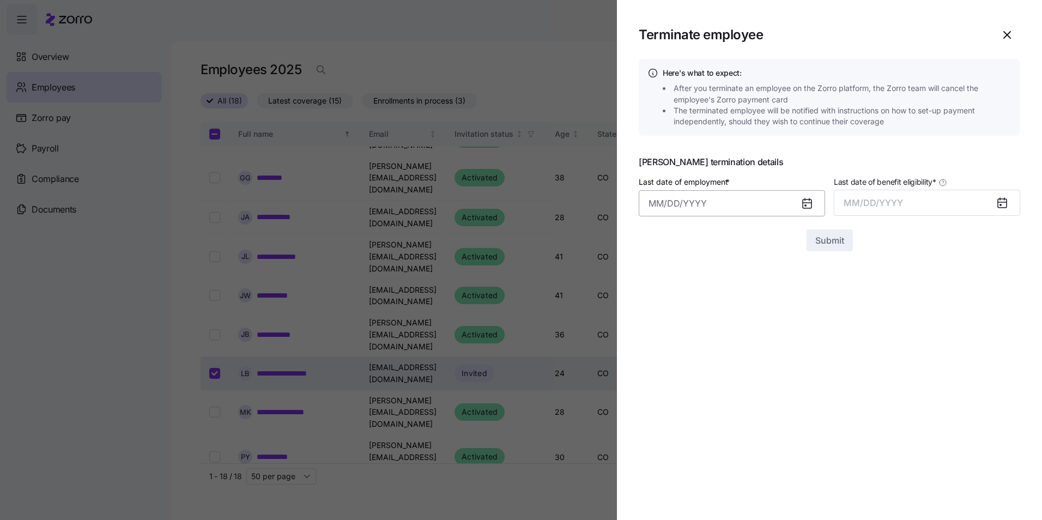
click at [781, 205] on input "Last date of employment *" at bounding box center [732, 203] width 186 height 26
click at [661, 240] on icon "button" at bounding box center [661, 241] width 12 height 12
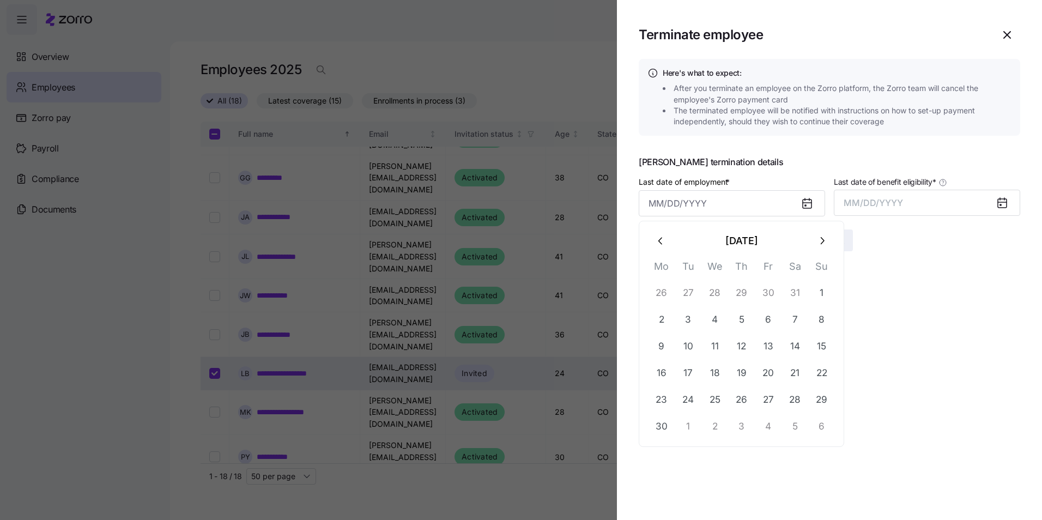
click at [661, 240] on icon "button" at bounding box center [661, 241] width 12 height 12
click at [721, 404] on button "30" at bounding box center [715, 400] width 26 height 26
type input "April 30, 2025"
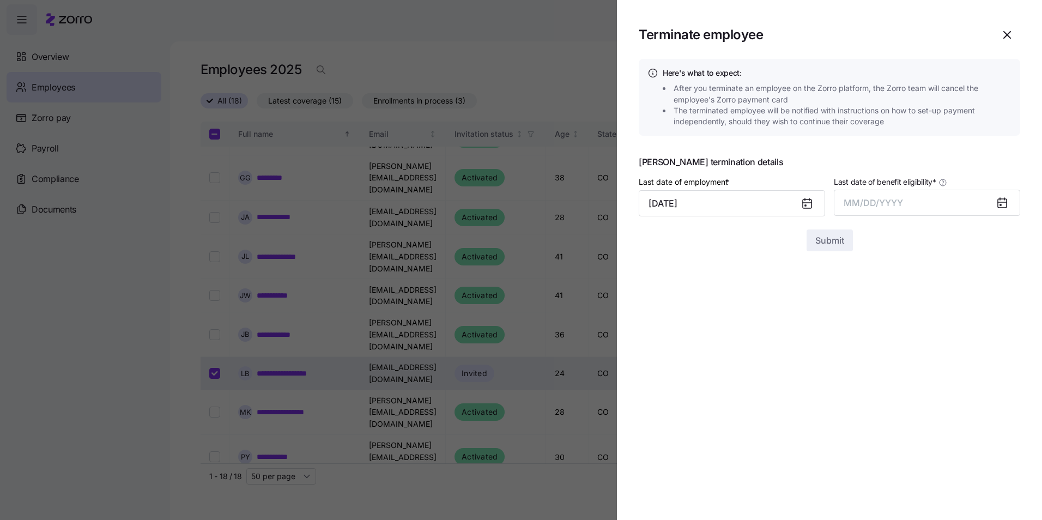
click at [754, 312] on section "Terminate employee Here's what to expect: After you terminate an employee on th…" at bounding box center [829, 260] width 425 height 520
click at [903, 215] on button "MM/DD/YYYY" at bounding box center [927, 203] width 186 height 26
click at [728, 271] on section "Terminate employee Here's what to expect: After you terminate an employee on th…" at bounding box center [829, 260] width 425 height 520
click at [997, 208] on icon at bounding box center [1002, 202] width 13 height 13
click at [936, 204] on button "MM/DD/YYYY" at bounding box center [927, 203] width 186 height 26
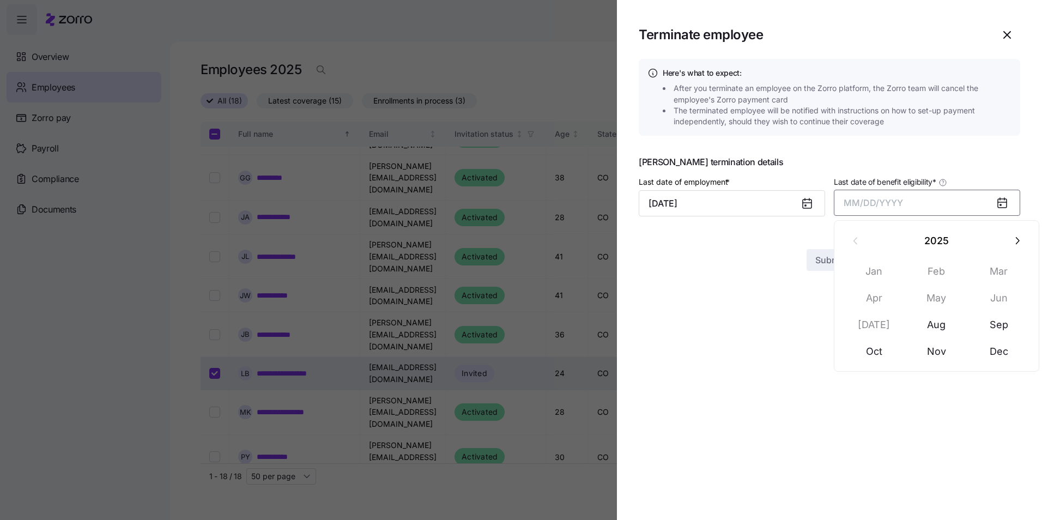
click at [1013, 239] on icon "button" at bounding box center [1017, 241] width 12 height 12
drag, startPoint x: 853, startPoint y: 237, endPoint x: 847, endPoint y: 237, distance: 6.0
click at [854, 237] on icon "button" at bounding box center [856, 241] width 12 height 12
click at [742, 250] on div "Submit" at bounding box center [830, 260] width 382 height 22
click at [1014, 32] on span "button" at bounding box center [1007, 34] width 25 height 25
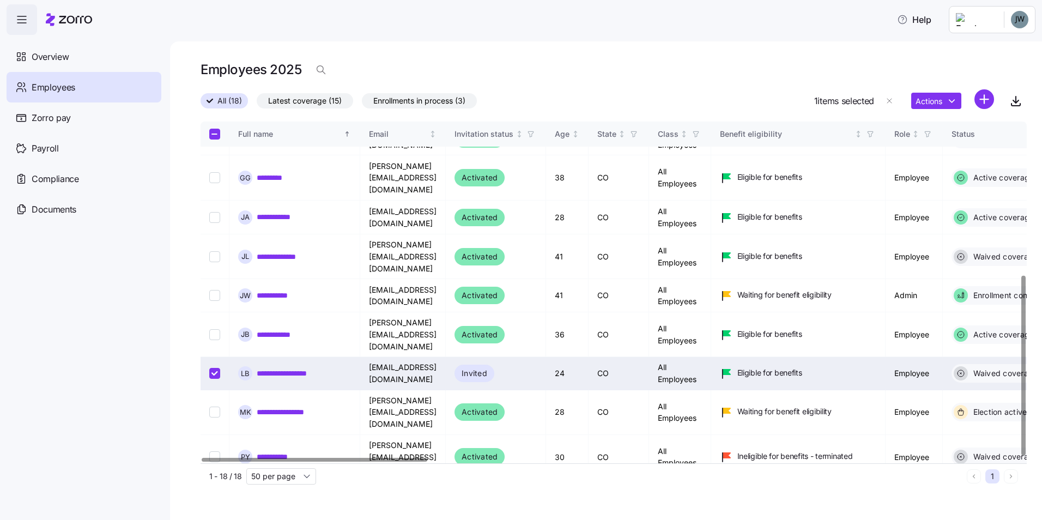
click at [212, 368] on input "Select record 14" at bounding box center [214, 373] width 11 height 11
checkbox input "false"
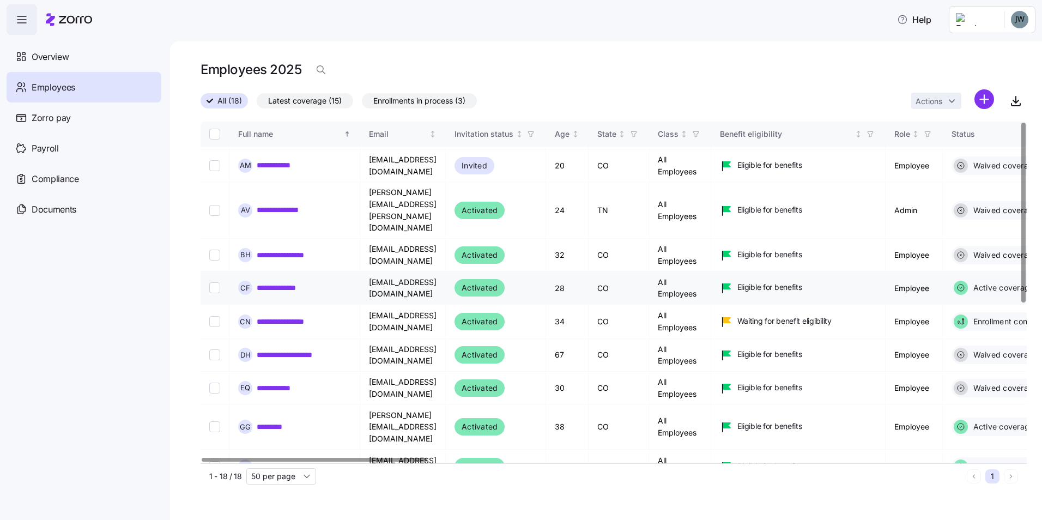
scroll to position [0, 0]
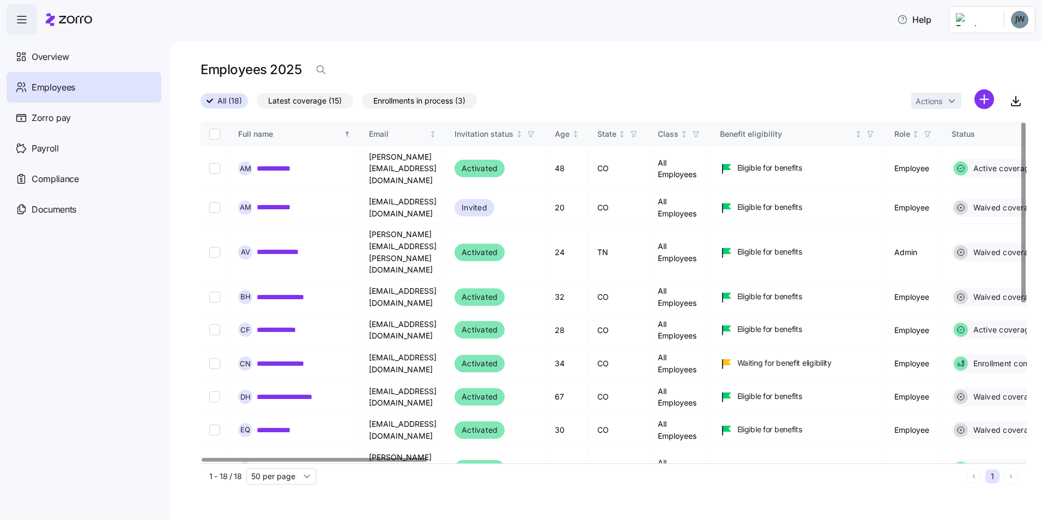
click at [830, 83] on div "Employees 2025" at bounding box center [614, 74] width 826 height 31
drag, startPoint x: 728, startPoint y: 70, endPoint x: 734, endPoint y: 69, distance: 5.6
click at [728, 70] on div "Employees 2025" at bounding box center [614, 70] width 826 height 22
click at [1011, 22] on html "**********" at bounding box center [521, 256] width 1042 height 513
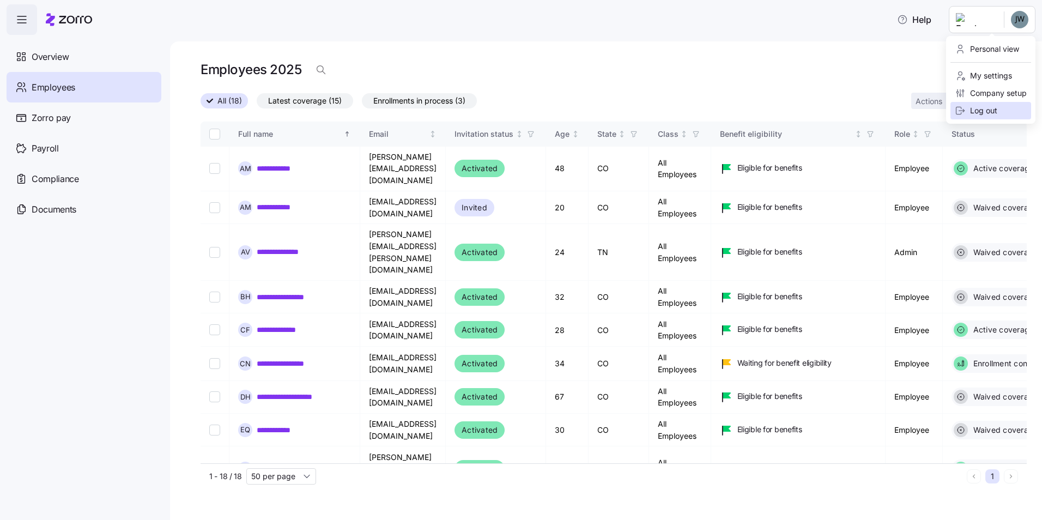
click at [996, 111] on div "Log out" at bounding box center [976, 111] width 43 height 12
